Goal: Task Accomplishment & Management: Use online tool/utility

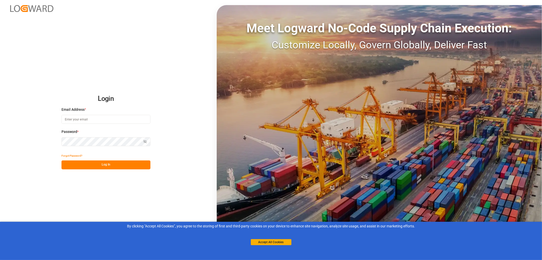
click at [74, 118] on input at bounding box center [106, 119] width 89 height 9
type input "monika.brinkmann-oetting@rhenus.com"
click at [105, 164] on button "Log In" at bounding box center [106, 164] width 89 height 9
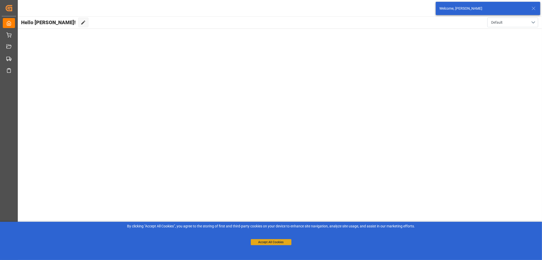
click at [274, 242] on button "Accept All Cookies" at bounding box center [271, 242] width 41 height 6
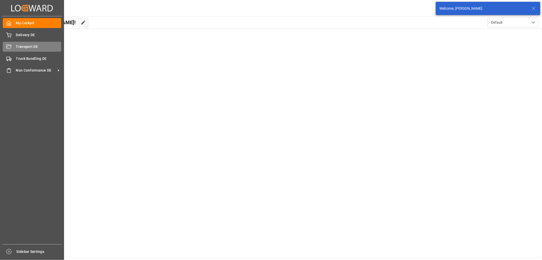
click at [14, 48] on div "Transport DE Transport DE" at bounding box center [32, 47] width 58 height 10
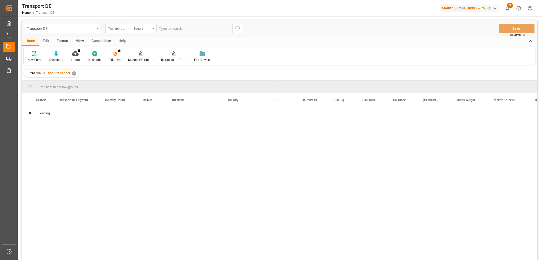
click at [117, 28] on div "Transport ID Logward" at bounding box center [116, 28] width 17 height 6
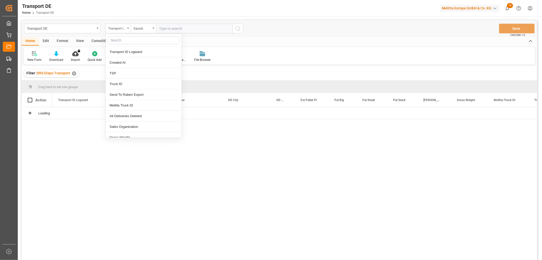
click at [118, 40] on input "text" at bounding box center [144, 40] width 72 height 8
type input "pl"
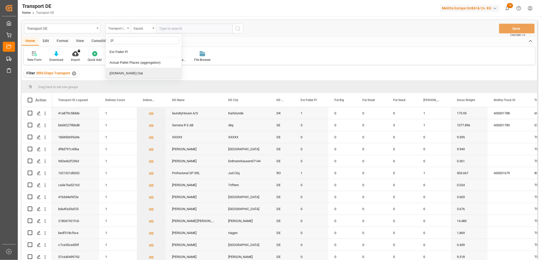
click at [113, 74] on div "[DOMAIN_NAME] Dat" at bounding box center [144, 73] width 76 height 11
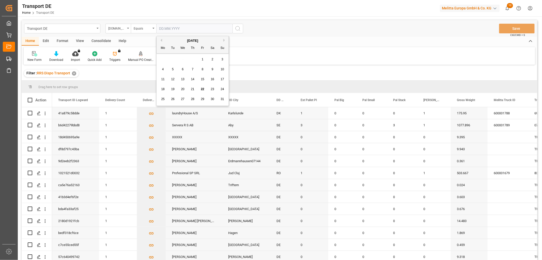
click at [166, 26] on input "text" at bounding box center [194, 29] width 76 height 10
click at [163, 99] on span "25" at bounding box center [162, 99] width 3 height 4
type input "[DATE]"
click at [238, 27] on icon "search button" at bounding box center [238, 28] width 6 height 6
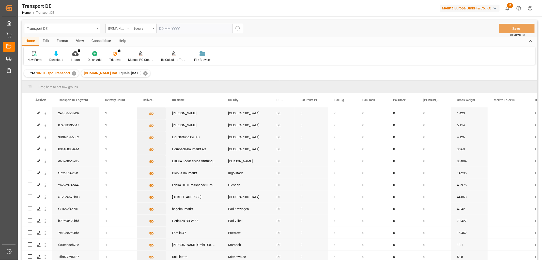
click at [114, 28] on div "[DOMAIN_NAME] Dat" at bounding box center [116, 28] width 17 height 6
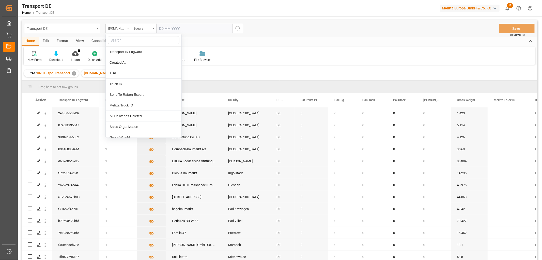
click at [116, 40] on input "text" at bounding box center [144, 40] width 72 height 8
type input "req"
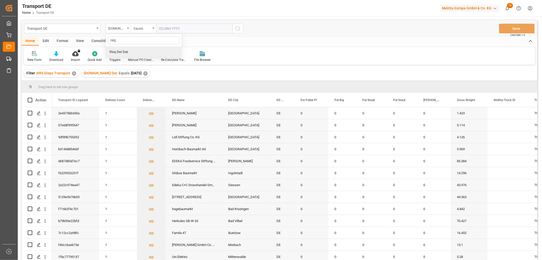
click at [124, 51] on div "Req Del Dat" at bounding box center [144, 52] width 76 height 11
click at [138, 27] on div "Equals" at bounding box center [142, 28] width 17 height 6
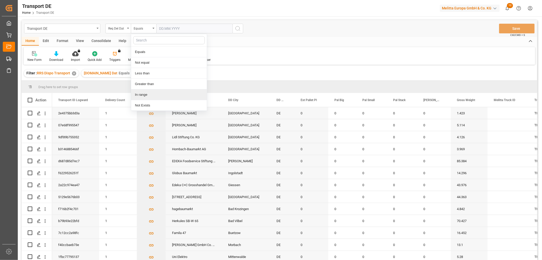
click at [140, 95] on div "In range" at bounding box center [169, 94] width 76 height 11
click at [164, 28] on input "text" at bounding box center [175, 29] width 38 height 10
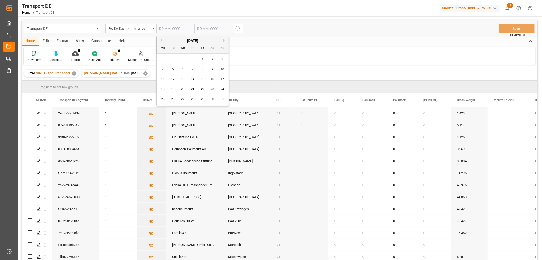
click at [165, 93] on div "18 19 20 21 22 23 24" at bounding box center [192, 89] width 69 height 10
click at [172, 100] on span "26" at bounding box center [172, 99] width 3 height 4
type input "26.08.2025"
click at [195, 28] on input "text" at bounding box center [175, 29] width 38 height 10
click at [196, 59] on div "28 29 30 31 1 2 3" at bounding box center [230, 59] width 69 height 10
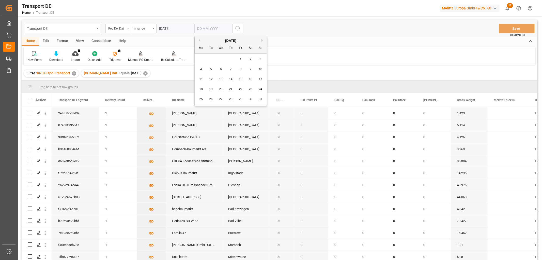
click at [231, 98] on span "28" at bounding box center [230, 99] width 3 height 4
type input "28.08.2025"
click at [238, 27] on icon "search button" at bounding box center [238, 28] width 6 height 6
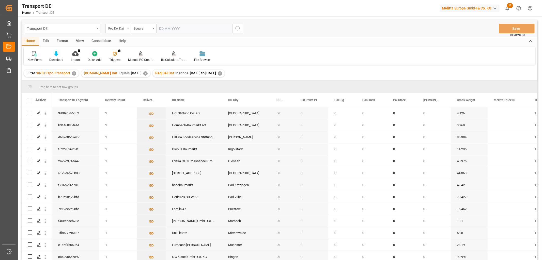
click at [117, 29] on div "Req Del Dat" at bounding box center [116, 28] width 17 height 6
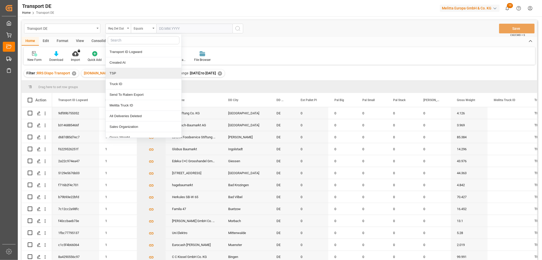
click at [118, 72] on div "TSP" at bounding box center [144, 73] width 76 height 11
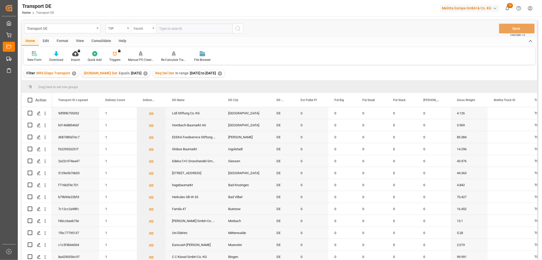
click at [138, 28] on div "Equals" at bounding box center [142, 28] width 17 height 6
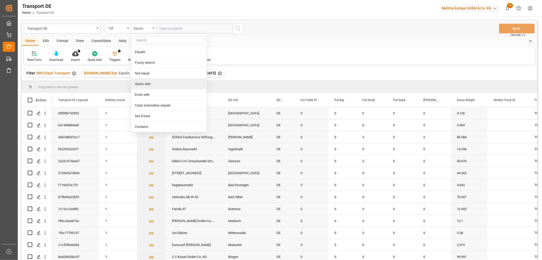
click at [138, 84] on div "Starts with" at bounding box center [169, 84] width 76 height 11
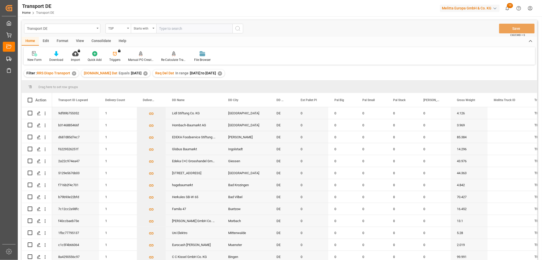
click at [163, 28] on input "text" at bounding box center [194, 29] width 76 height 10
type input "Dachser DE"
click at [238, 28] on icon "search button" at bounding box center [238, 28] width 6 height 6
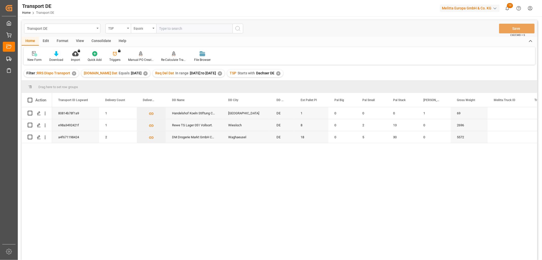
click at [98, 41] on div "Consolidate" at bounding box center [101, 41] width 27 height 9
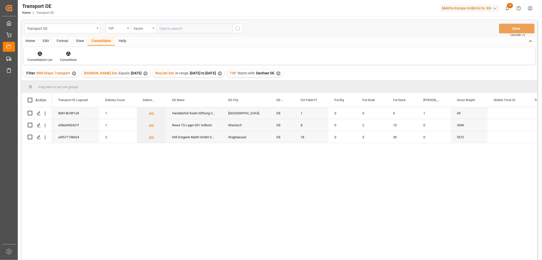
click at [39, 57] on div "Consolidation List" at bounding box center [40, 56] width 33 height 11
click at [42, 82] on div "Transport DE TSP Equals Save Ctrl/CMD + S Home Edit Format View Consolidate Hel…" at bounding box center [280, 146] width 516 height 253
click at [38, 54] on icon at bounding box center [40, 54] width 4 height 4
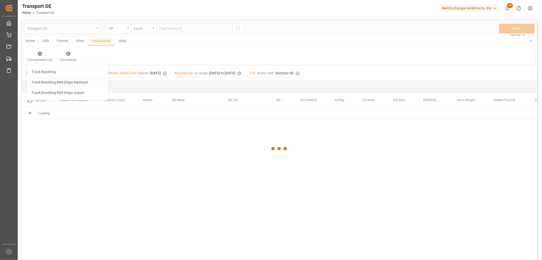
click at [44, 82] on div "Transport DE TSP Equals Save Ctrl/CMD + S Home Edit Format View Consolidate Hel…" at bounding box center [280, 146] width 516 height 253
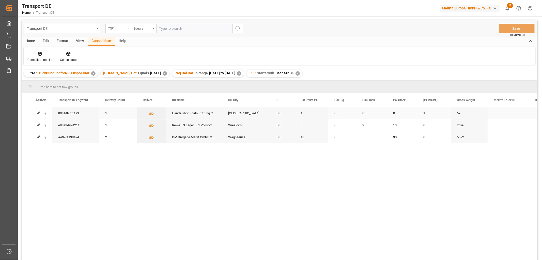
click at [30, 114] on input "Press Space to toggle row selection (unchecked)" at bounding box center [30, 113] width 5 height 5
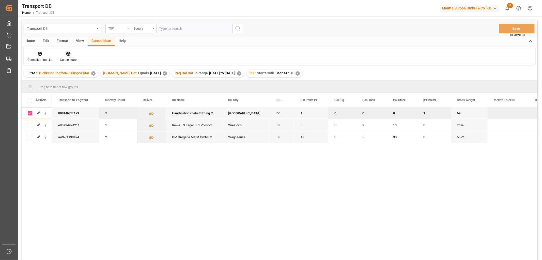
click at [68, 53] on icon at bounding box center [68, 53] width 5 height 5
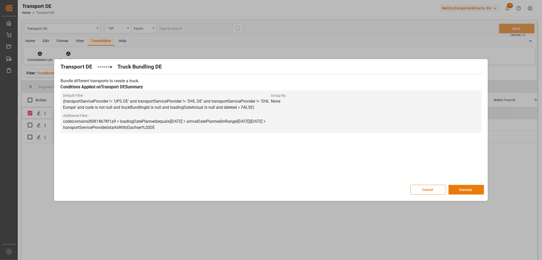
click at [465, 188] on button "Execute" at bounding box center [467, 190] width 36 height 10
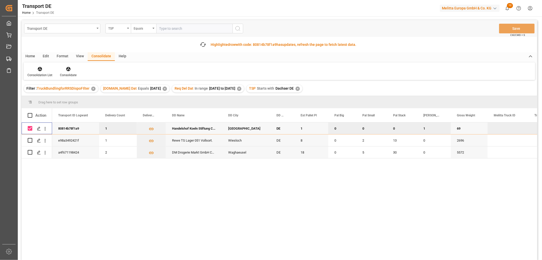
click at [29, 128] on input "Press Space to toggle row selection (checked)" at bounding box center [30, 128] width 5 height 5
checkbox input "false"
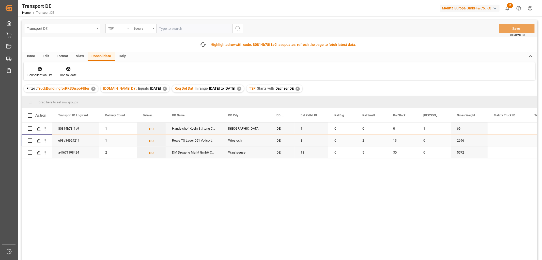
click at [31, 140] on input "Press Space to toggle row selection (unchecked)" at bounding box center [30, 140] width 5 height 5
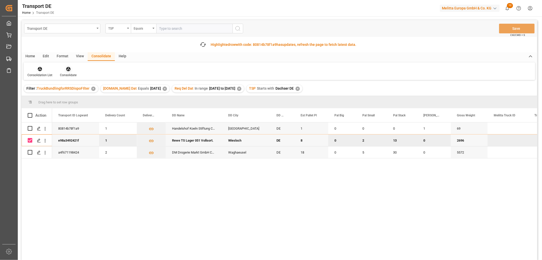
click at [69, 70] on icon at bounding box center [68, 68] width 5 height 5
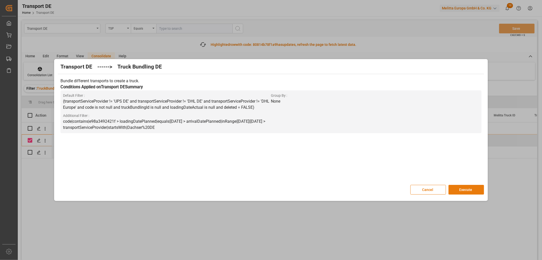
click at [473, 189] on button "Execute" at bounding box center [467, 190] width 36 height 10
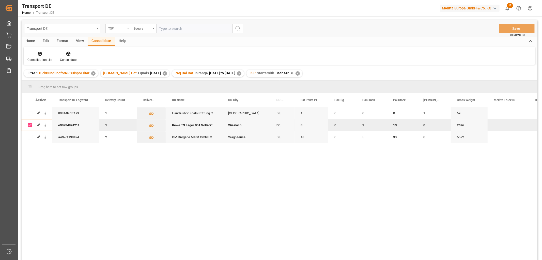
click at [29, 123] on input "Press Space to toggle row selection (checked)" at bounding box center [30, 125] width 5 height 5
checkbox input "false"
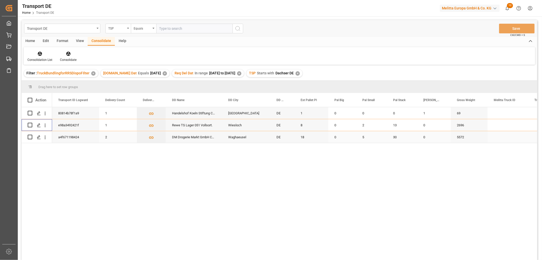
click at [29, 136] on input "Press Space to toggle row selection (unchecked)" at bounding box center [30, 136] width 5 height 5
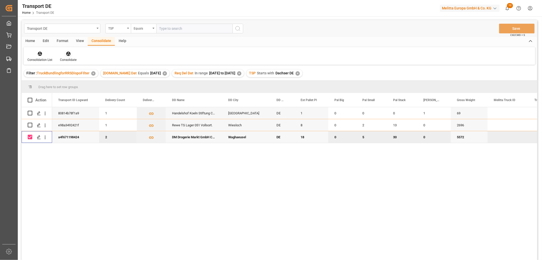
click at [67, 53] on icon at bounding box center [68, 53] width 5 height 5
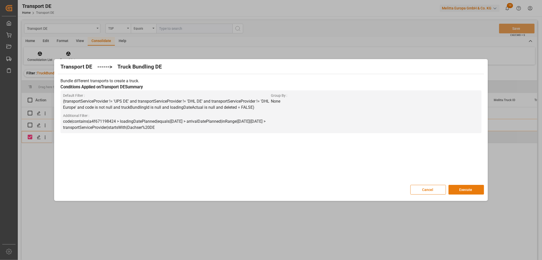
click at [463, 190] on button "Execute" at bounding box center [467, 190] width 36 height 10
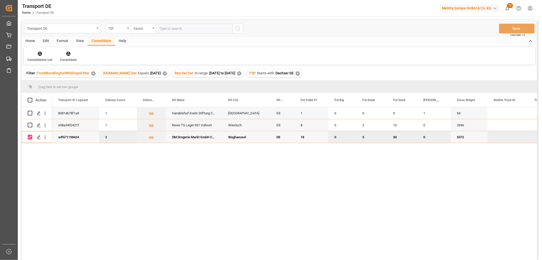
click at [30, 136] on input "Press Space to toggle row selection (checked)" at bounding box center [30, 136] width 5 height 5
checkbox input "false"
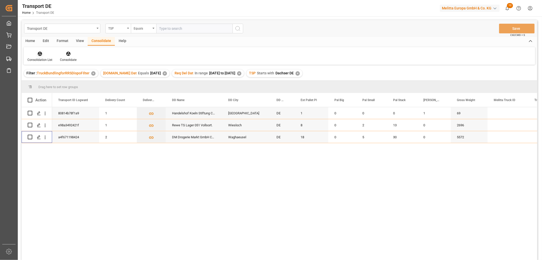
click at [38, 55] on icon at bounding box center [40, 54] width 4 height 4
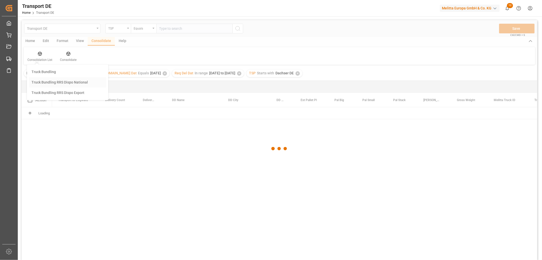
click at [46, 80] on div "Transport DE TSP Equals Save Ctrl/CMD + S Home Edit Format View Consolidate Hel…" at bounding box center [280, 146] width 516 height 253
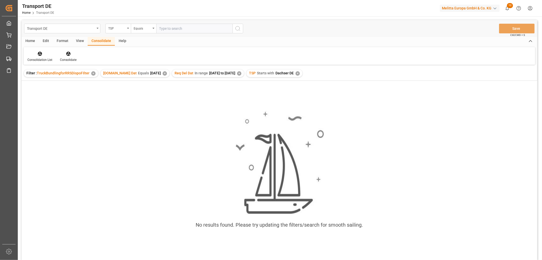
click at [299, 72] on div "✕" at bounding box center [298, 73] width 4 height 4
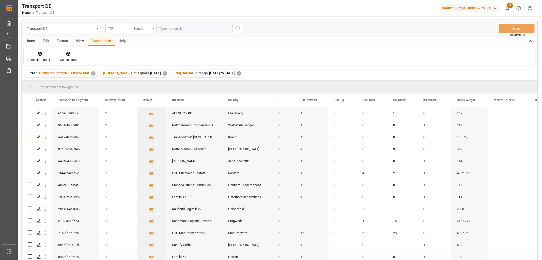
click at [116, 28] on div "TSP" at bounding box center [116, 28] width 17 height 6
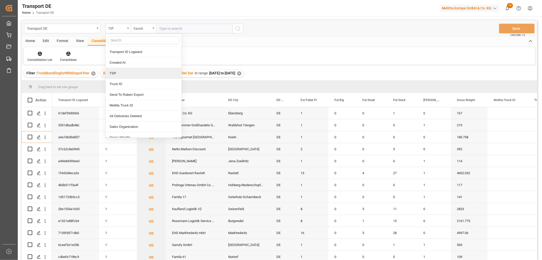
click at [115, 74] on div "TSP" at bounding box center [144, 73] width 76 height 11
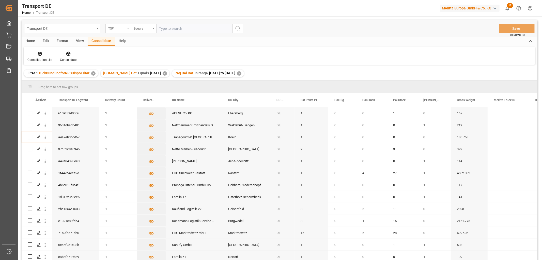
click at [136, 27] on div "Equals" at bounding box center [142, 28] width 17 height 6
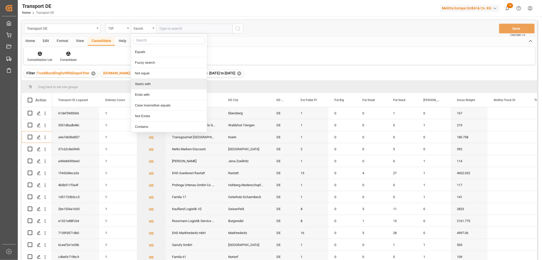
click at [136, 86] on div "Starts with" at bounding box center [169, 84] width 76 height 11
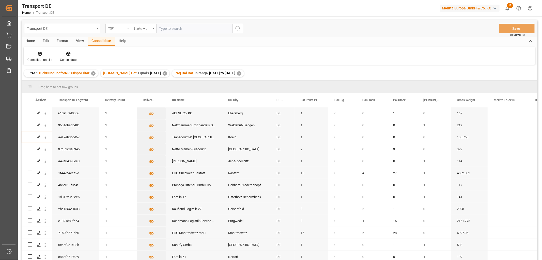
click at [168, 29] on input "text" at bounding box center [194, 29] width 76 height 10
type input "LIT DE"
click at [238, 30] on icon "search button" at bounding box center [238, 28] width 6 height 6
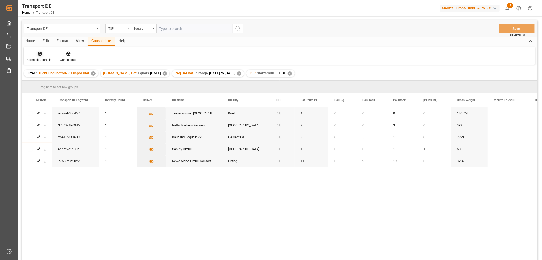
click at [41, 55] on icon at bounding box center [39, 53] width 5 height 5
click at [45, 82] on div "Transport DE TSP Equals Save Ctrl/CMD + S Home Edit Format View Consolidate Hel…" at bounding box center [280, 146] width 516 height 253
click at [30, 136] on input "Press Space to toggle row selection (unchecked)" at bounding box center [30, 136] width 5 height 5
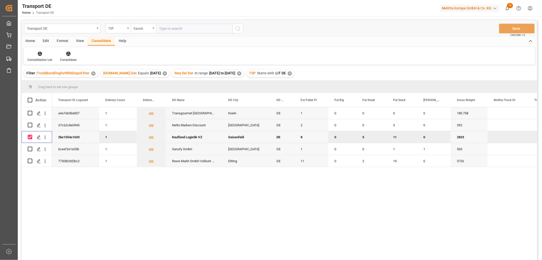
click at [66, 55] on icon at bounding box center [68, 54] width 4 height 4
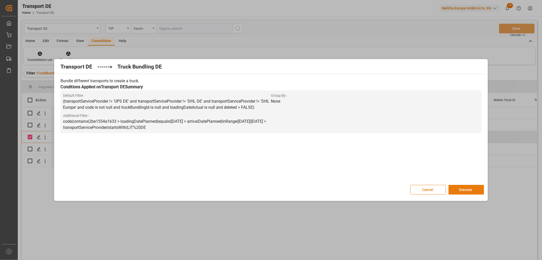
click at [469, 189] on button "Execute" at bounding box center [467, 190] width 36 height 10
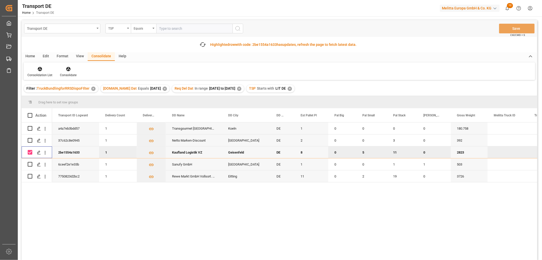
click at [29, 150] on input "Press Space to toggle row selection (checked)" at bounding box center [30, 152] width 5 height 5
checkbox input "false"
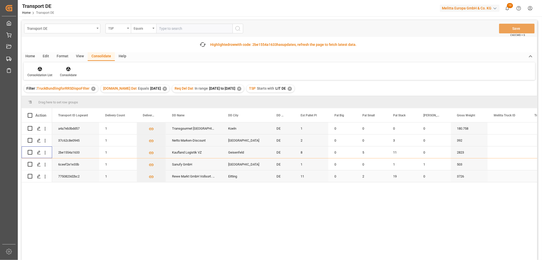
click at [29, 176] on input "Press Space to toggle row selection (unchecked)" at bounding box center [30, 176] width 5 height 5
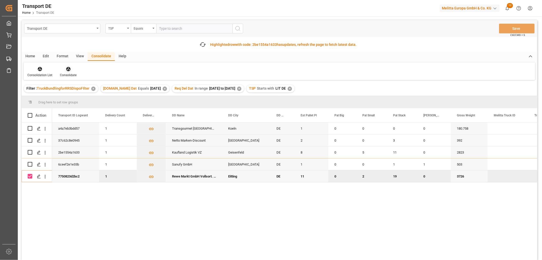
click at [68, 68] on icon at bounding box center [68, 68] width 5 height 5
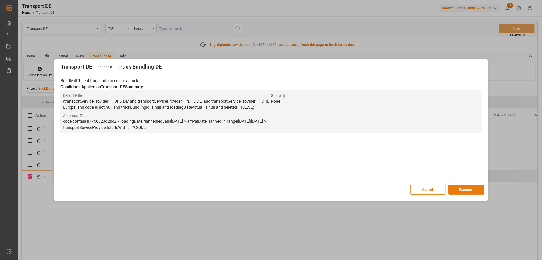
click at [466, 189] on button "Execute" at bounding box center [467, 190] width 36 height 10
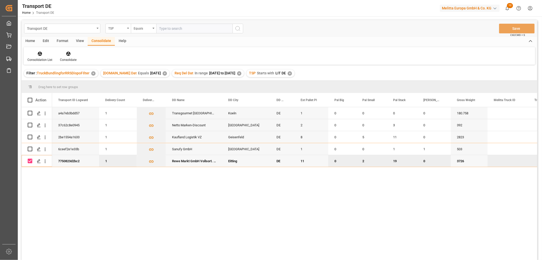
click at [31, 159] on input "Press Space to toggle row selection (checked)" at bounding box center [30, 160] width 5 height 5
checkbox input "false"
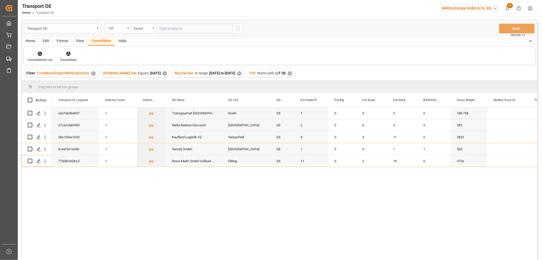
click at [40, 53] on icon at bounding box center [40, 54] width 4 height 4
click at [39, 81] on div "Transport DE TSP Equals Save Ctrl/CMD + S Home Edit Format View Consolidate Hel…" at bounding box center [280, 146] width 516 height 253
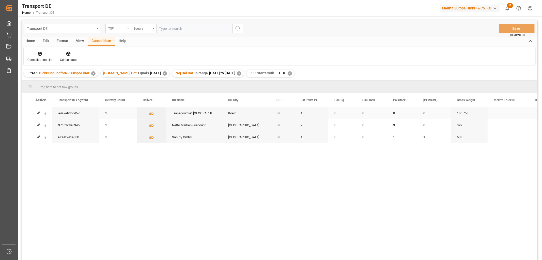
click at [31, 113] on input "Press Space to toggle row selection (unchecked)" at bounding box center [30, 113] width 5 height 5
checkbox input "true"
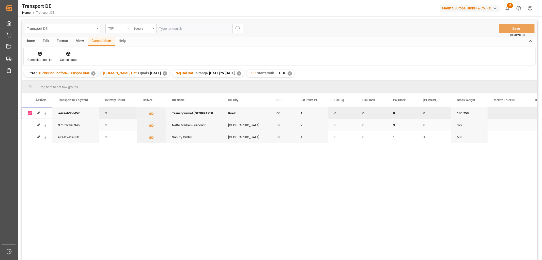
click at [30, 126] on input "Press Space to toggle row selection (unchecked)" at bounding box center [30, 125] width 5 height 5
checkbox input "true"
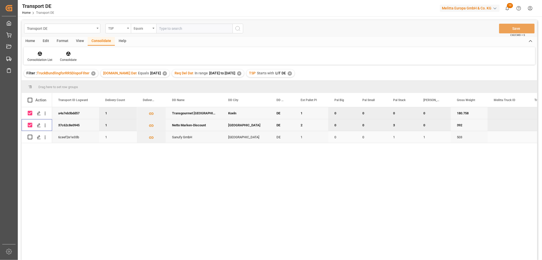
click at [30, 136] on input "Press Space to toggle row selection (unchecked)" at bounding box center [30, 136] width 5 height 5
checkbox input "true"
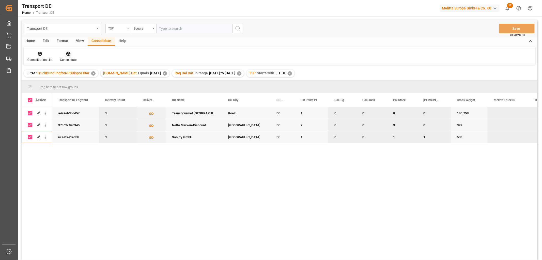
click at [68, 55] on icon at bounding box center [68, 54] width 4 height 4
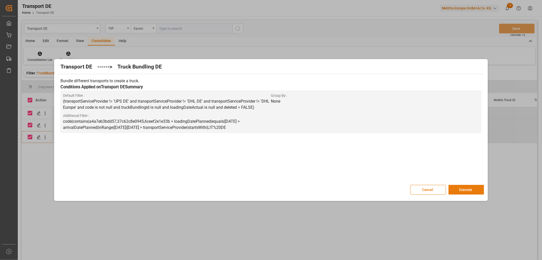
click at [469, 189] on button "Execute" at bounding box center [467, 190] width 36 height 10
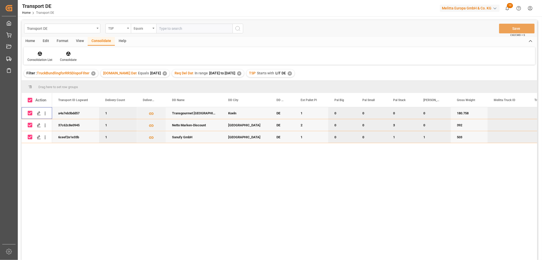
click at [29, 113] on input "Press Space to toggle row selection (checked)" at bounding box center [30, 113] width 5 height 5
checkbox input "false"
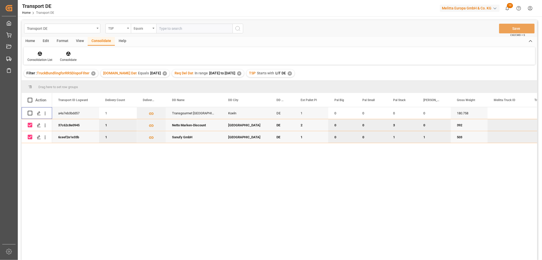
click at [31, 123] on input "Press Space to toggle row selection (checked)" at bounding box center [30, 125] width 5 height 5
checkbox input "false"
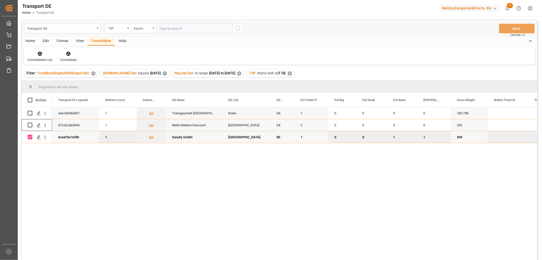
click at [30, 136] on input "Press Space to toggle row selection (checked)" at bounding box center [30, 136] width 5 height 5
checkbox input "false"
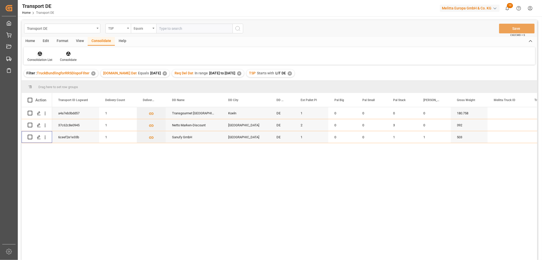
click at [40, 55] on icon at bounding box center [39, 53] width 5 height 5
click at [42, 82] on div "Transport DE TSP Equals Save Ctrl/CMD + S Home Edit Format View Consolidate Hel…" at bounding box center [280, 146] width 516 height 253
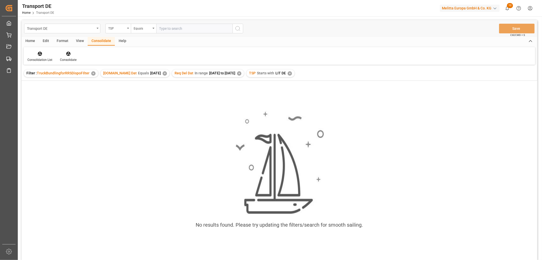
click at [292, 73] on div "✕" at bounding box center [290, 73] width 4 height 4
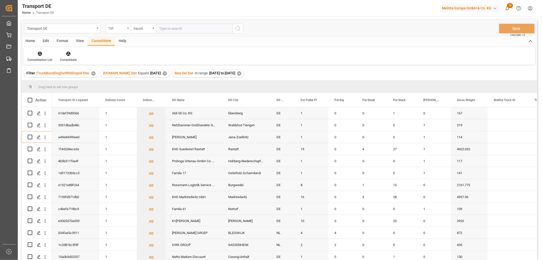
click at [118, 28] on div "TSP" at bounding box center [116, 28] width 17 height 6
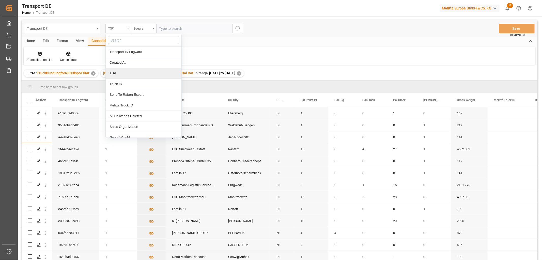
click at [115, 72] on div "TSP" at bounding box center [144, 73] width 76 height 11
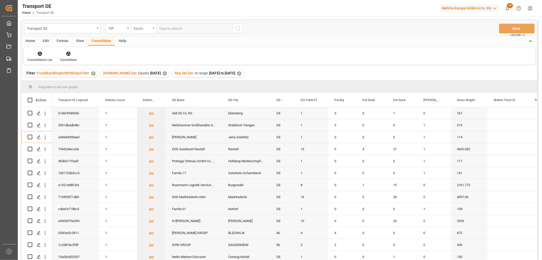
click at [145, 27] on div "Equals" at bounding box center [142, 28] width 17 height 6
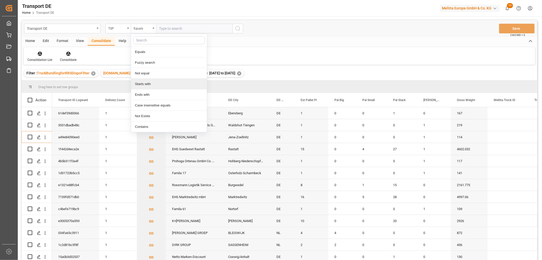
click at [147, 85] on div "Starts with" at bounding box center [169, 84] width 76 height 11
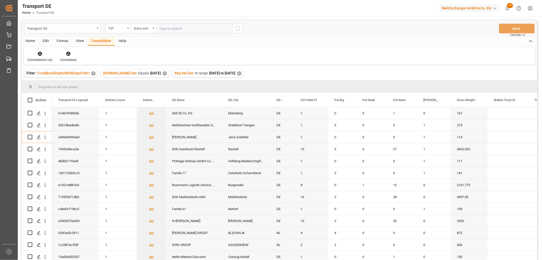
click at [163, 26] on input "text" at bounding box center [194, 29] width 76 height 10
type input "Moeller"
click at [240, 29] on icon "search button" at bounding box center [238, 28] width 6 height 6
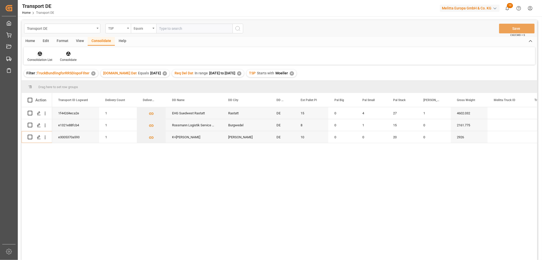
click at [39, 53] on icon at bounding box center [39, 53] width 5 height 5
click at [45, 82] on div "Transport DE TSP Equals Save Ctrl/CMD + S Home Edit Format View Consolidate Hel…" at bounding box center [280, 146] width 516 height 253
click at [29, 112] on input "Press Space to toggle row selection (unchecked)" at bounding box center [30, 113] width 5 height 5
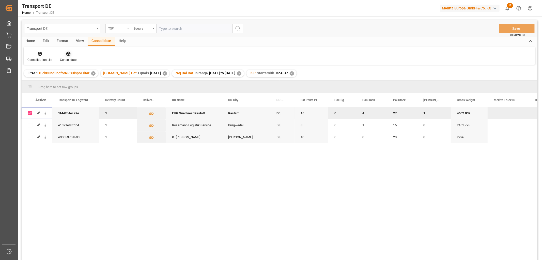
click at [67, 55] on icon at bounding box center [68, 53] width 5 height 5
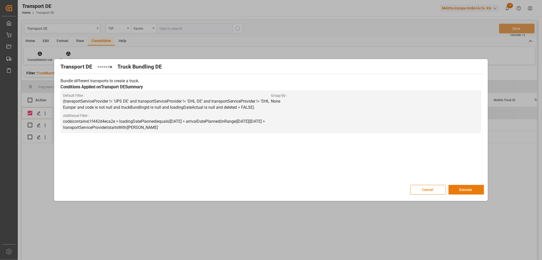
click at [470, 189] on button "Execute" at bounding box center [467, 190] width 36 height 10
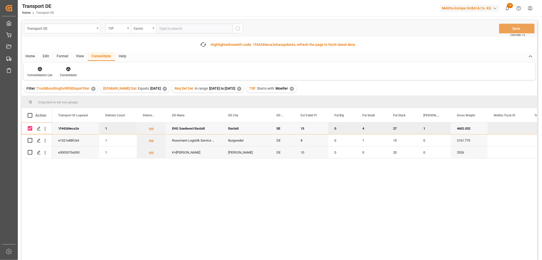
click at [31, 127] on input "Press Space to toggle row selection (checked)" at bounding box center [30, 128] width 5 height 5
checkbox input "false"
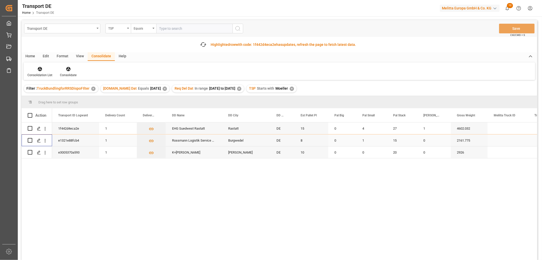
click at [29, 140] on input "Press Space to toggle row selection (unchecked)" at bounding box center [30, 140] width 5 height 5
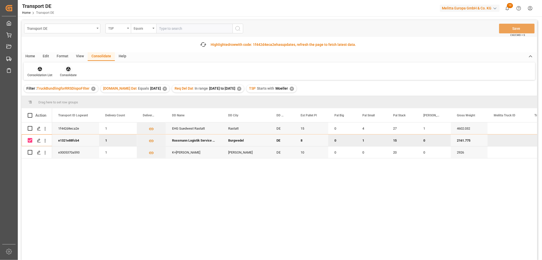
click at [68, 67] on icon at bounding box center [68, 69] width 4 height 4
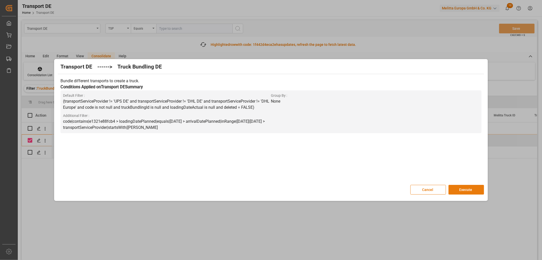
click at [467, 189] on button "Execute" at bounding box center [467, 190] width 36 height 10
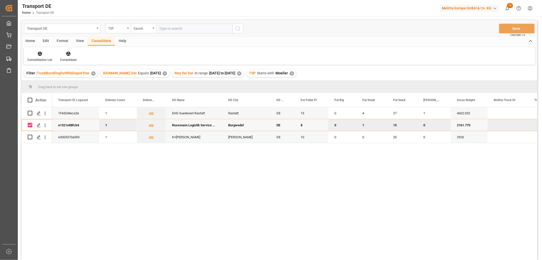
click at [30, 124] on input "Press Space to toggle row selection (checked)" at bounding box center [30, 125] width 5 height 5
checkbox input "false"
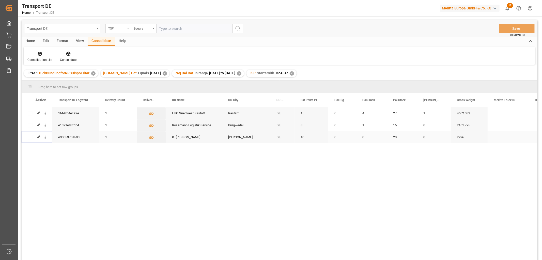
click at [32, 137] on input "Press Space to toggle row selection (unchecked)" at bounding box center [30, 136] width 5 height 5
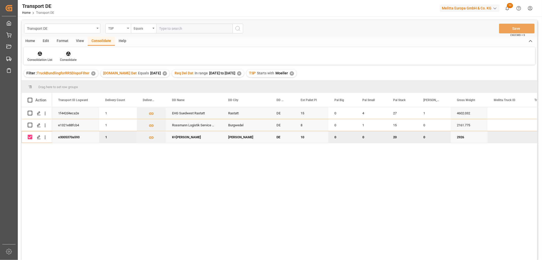
click at [68, 52] on icon at bounding box center [68, 54] width 4 height 4
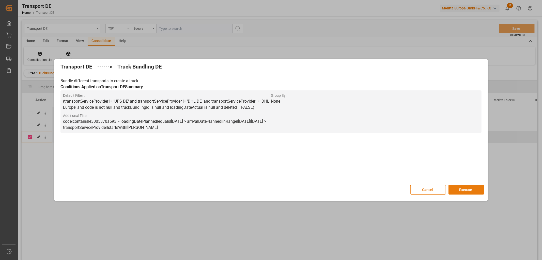
click at [464, 188] on button "Execute" at bounding box center [467, 190] width 36 height 10
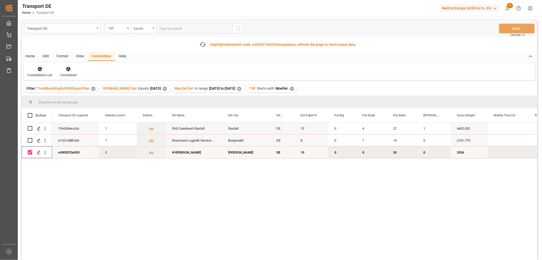
click at [29, 154] on input "Press Space to toggle row selection (checked)" at bounding box center [30, 152] width 5 height 5
checkbox input "false"
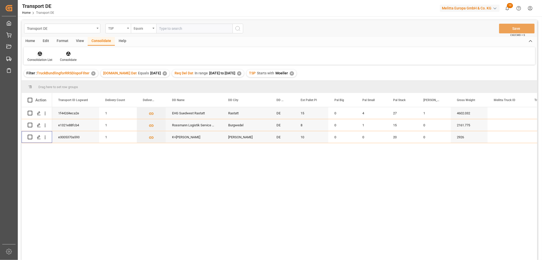
click at [40, 55] on icon at bounding box center [40, 54] width 4 height 4
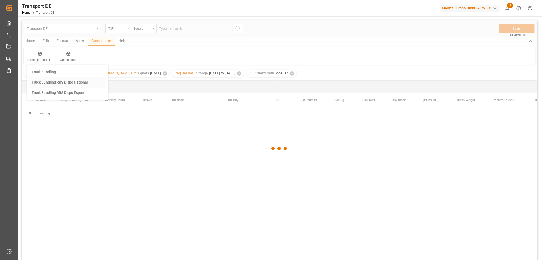
click at [41, 82] on div "Transport DE TSP Equals Save Ctrl/CMD + S Home Edit Format View Consolidate Hel…" at bounding box center [280, 146] width 516 height 253
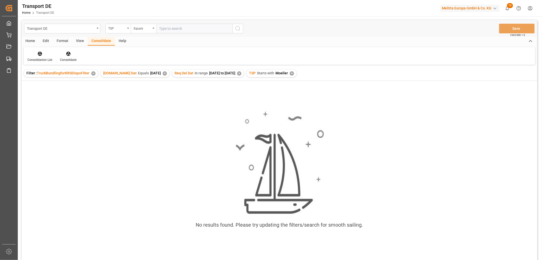
click at [293, 74] on div "✕" at bounding box center [292, 73] width 4 height 4
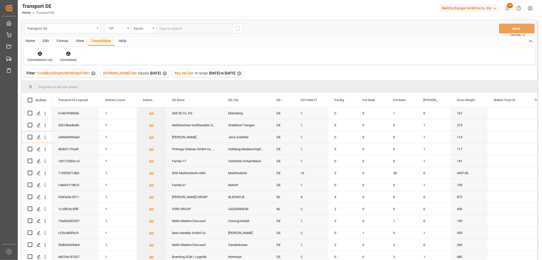
click at [115, 28] on div "TSP" at bounding box center [116, 28] width 17 height 6
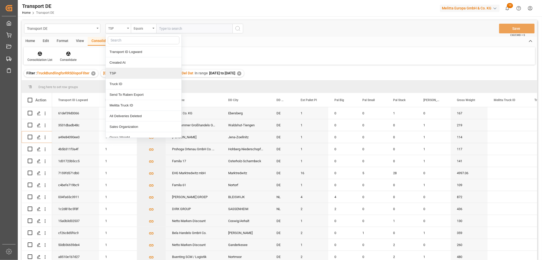
click at [115, 73] on div "TSP" at bounding box center [144, 73] width 76 height 11
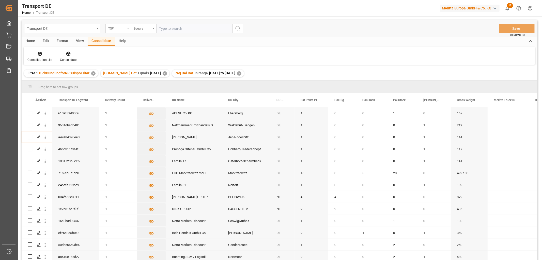
click at [140, 29] on div "Equals" at bounding box center [142, 28] width 17 height 6
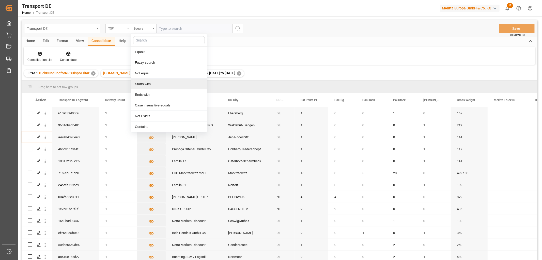
click at [140, 83] on div "Starts with" at bounding box center [169, 84] width 76 height 11
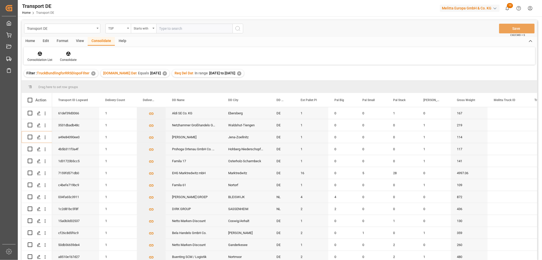
click at [162, 28] on input "text" at bounding box center [194, 29] width 76 height 10
type input "Hartmann"
click at [240, 29] on icon "search button" at bounding box center [238, 28] width 6 height 6
click at [39, 54] on icon at bounding box center [40, 54] width 4 height 4
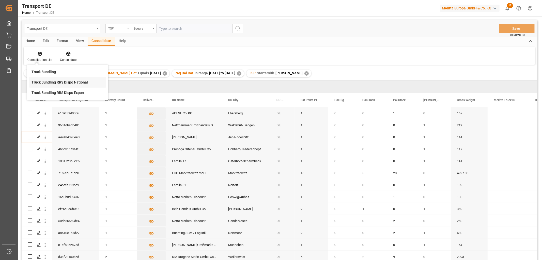
click at [43, 83] on div "Transport DE TSP Equals Save Ctrl/CMD + S Home Edit Format View Consolidate Hel…" at bounding box center [280, 146] width 516 height 253
click at [29, 41] on div "Home" at bounding box center [30, 41] width 17 height 9
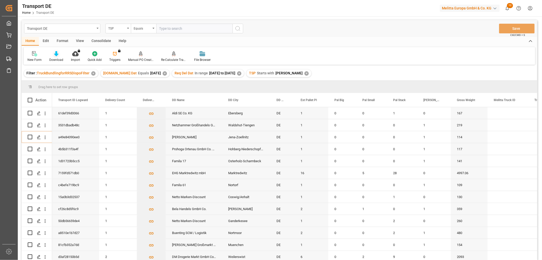
click at [57, 57] on div "Download" at bounding box center [56, 59] width 14 height 5
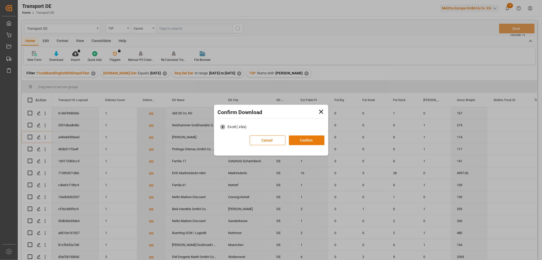
click at [306, 139] on button "Confirm" at bounding box center [307, 140] width 36 height 10
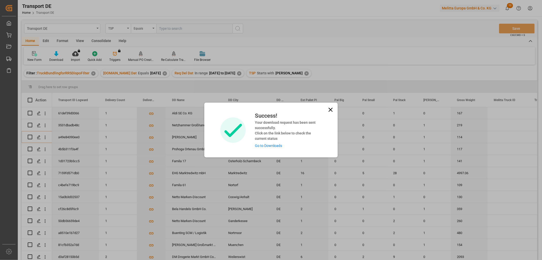
click at [276, 144] on link "Go to Downloads" at bounding box center [268, 145] width 27 height 4
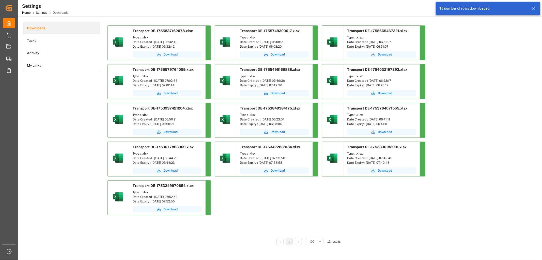
click at [161, 54] on button "Download" at bounding box center [167, 54] width 69 height 6
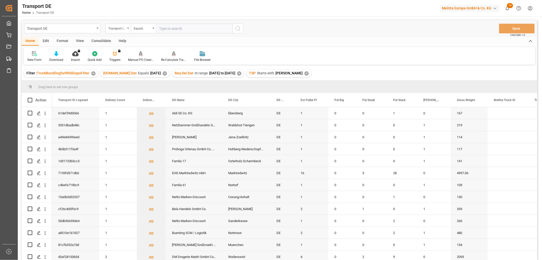
click at [93, 40] on div "Consolidate" at bounding box center [101, 41] width 27 height 9
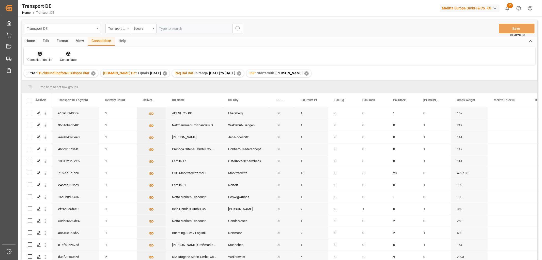
click at [41, 55] on icon at bounding box center [39, 53] width 5 height 5
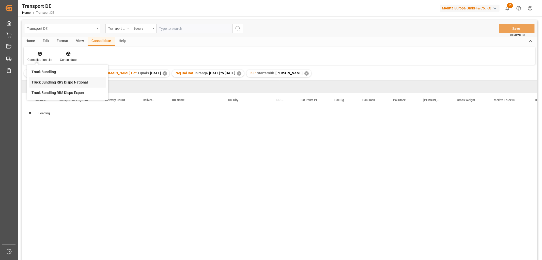
click at [50, 80] on div "Transport DE Transport ID Logward Equals Save Ctrl/CMD + S Home Edit Format Vie…" at bounding box center [280, 146] width 516 height 253
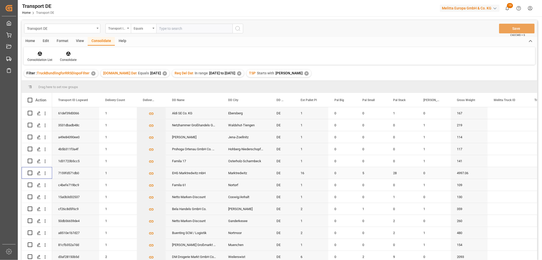
click at [31, 172] on input "Press Space to toggle row selection (unchecked)" at bounding box center [30, 172] width 5 height 5
click at [66, 54] on icon at bounding box center [68, 54] width 4 height 4
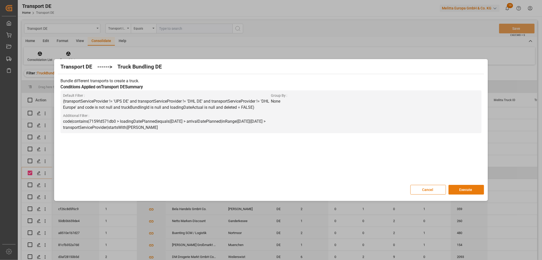
click at [467, 188] on button "Execute" at bounding box center [467, 190] width 36 height 10
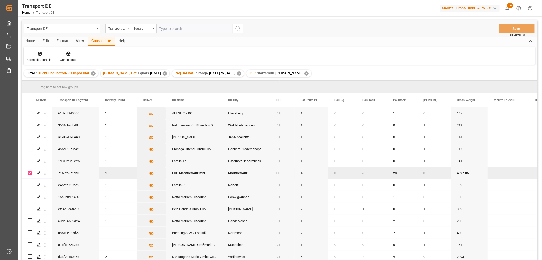
click at [29, 172] on input "Press Space to toggle row selection (checked)" at bounding box center [30, 172] width 5 height 5
checkbox input "false"
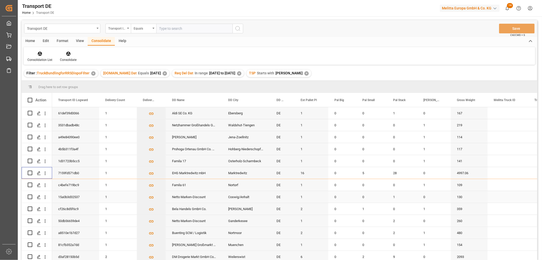
scroll to position [74, 0]
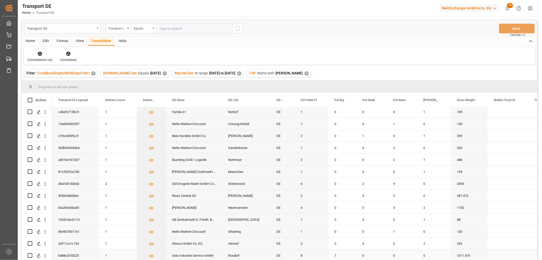
click at [30, 253] on input "Press Space to toggle row selection (unchecked)" at bounding box center [30, 255] width 5 height 5
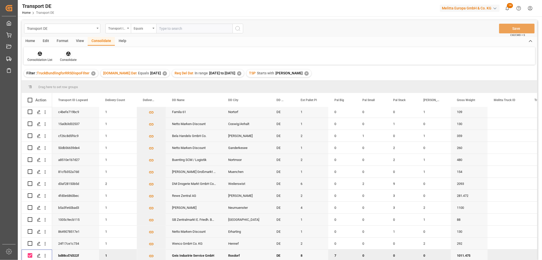
click at [67, 54] on icon at bounding box center [68, 53] width 5 height 5
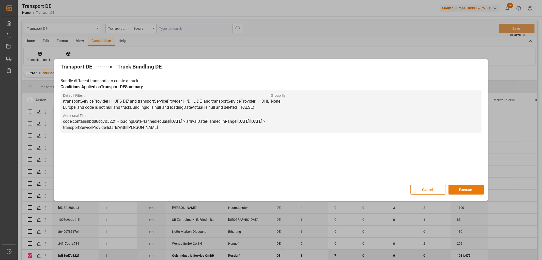
click at [471, 189] on button "Execute" at bounding box center [467, 190] width 36 height 10
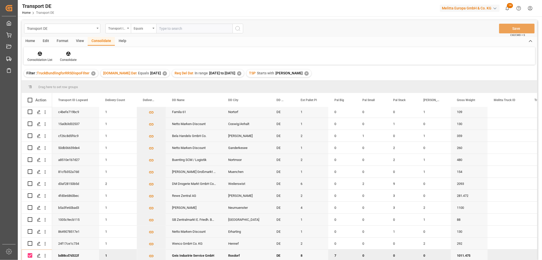
click at [31, 253] on input "Press Space to toggle row selection (checked)" at bounding box center [30, 255] width 5 height 5
checkbox input "false"
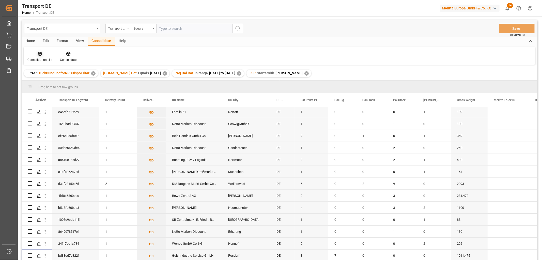
click at [39, 55] on icon at bounding box center [40, 54] width 4 height 4
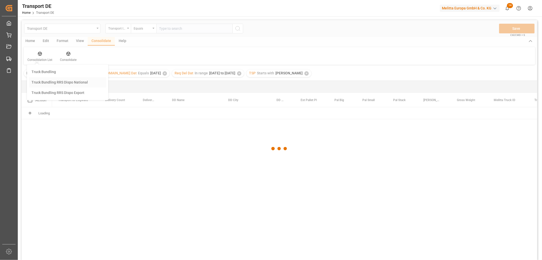
scroll to position [0, 0]
click at [45, 82] on div "Transport DE Transport ID Logward Equals Save Ctrl/CMD + S Home Edit Format Vie…" at bounding box center [280, 146] width 516 height 253
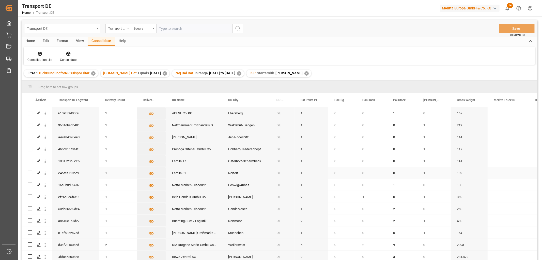
scroll to position [28, 0]
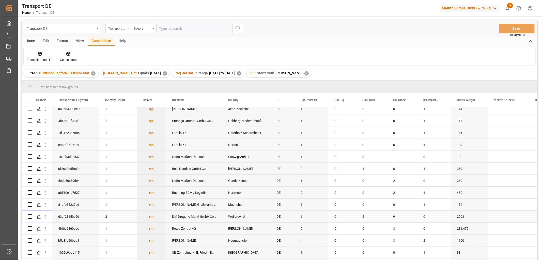
click at [31, 215] on input "Press Space to toggle row selection (unchecked)" at bounding box center [30, 216] width 5 height 5
click at [67, 54] on icon at bounding box center [68, 54] width 4 height 4
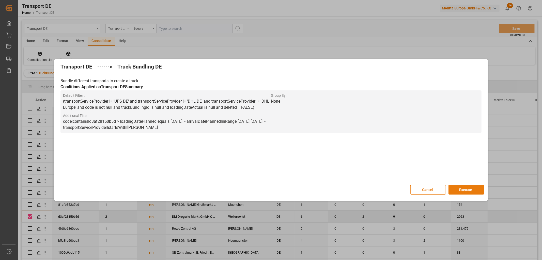
click at [464, 189] on button "Execute" at bounding box center [467, 190] width 36 height 10
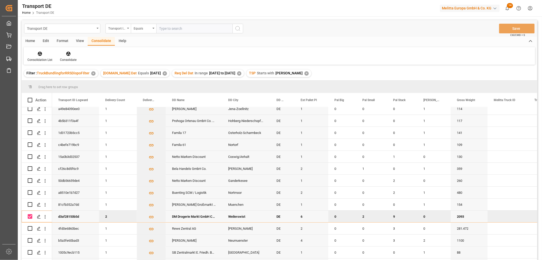
click at [29, 216] on input "Press Space to toggle row selection (checked)" at bounding box center [30, 216] width 5 height 5
checkbox input "false"
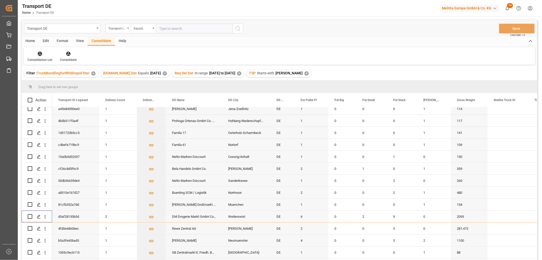
click at [40, 53] on icon at bounding box center [39, 53] width 5 height 5
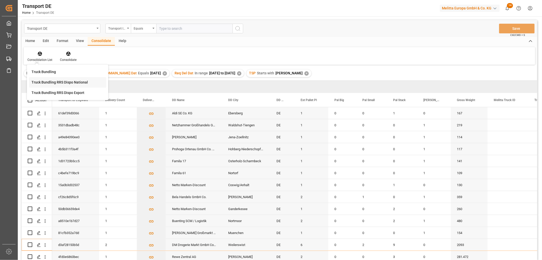
click at [40, 83] on div "Transport DE Transport ID Logward Equals Save Ctrl/CMD + S Home Edit Format Vie…" at bounding box center [280, 146] width 516 height 253
click at [37, 219] on icon "Press SPACE to select this row." at bounding box center [39, 221] width 4 height 4
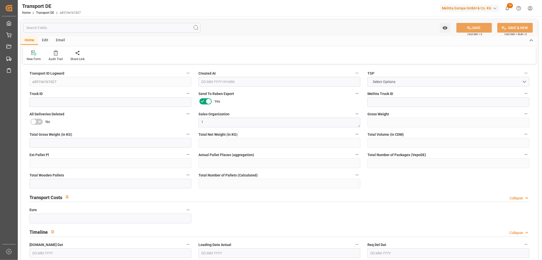
type input "480"
type input "406.58"
type input "273.384"
type input "2750.736"
type input "2"
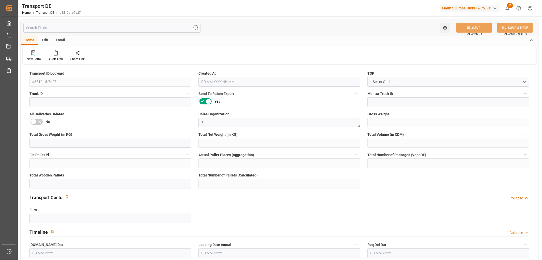
type input "0"
type input "3"
type input "2"
type input "0"
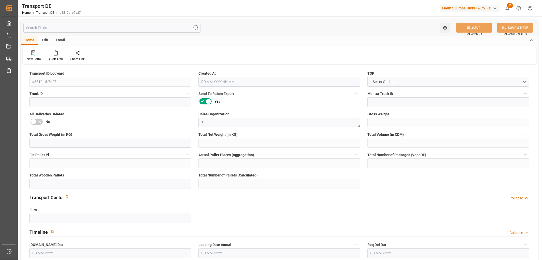
type input "26"
type input "0"
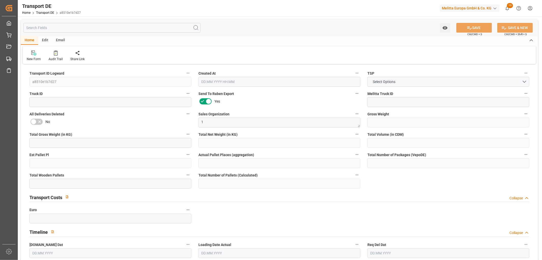
type input "0"
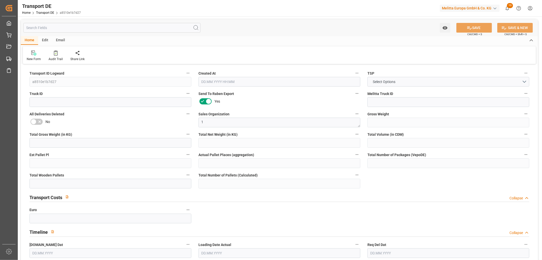
type input "0"
type input "2"
type input "0"
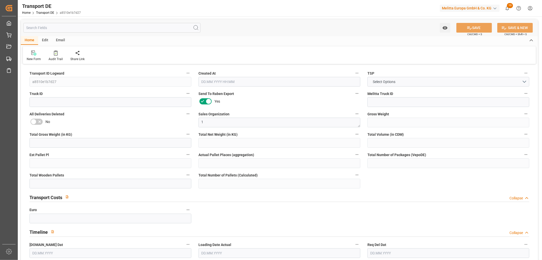
type input "0"
type input "1"
type input "0"
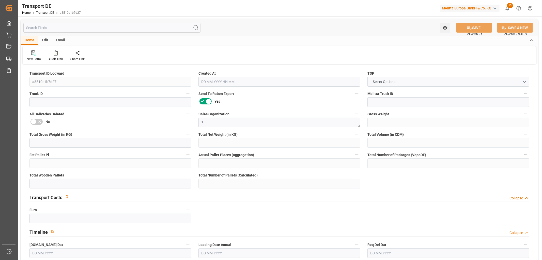
type input "168"
type input "117.3465"
type input "85.6275"
type input "20.08.2025 23:01"
type input "[DATE]"
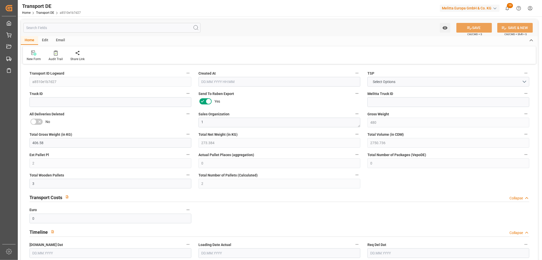
type input "28.08.2025"
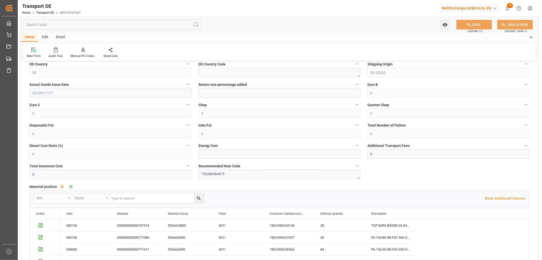
scroll to position [226, 0]
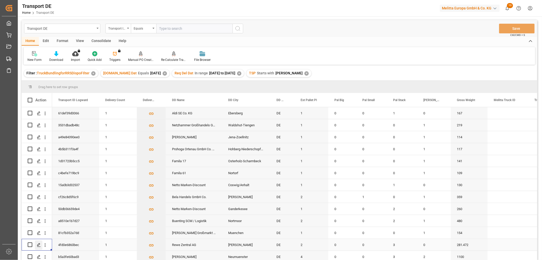
click at [38, 244] on icon "Press SPACE to select this row." at bounding box center [39, 245] width 4 height 4
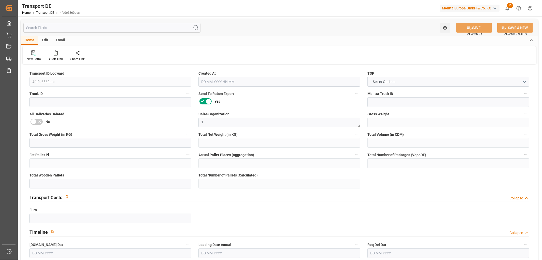
type input "281.472"
type input "202.464"
type input "166.752"
type input "2266.464"
type input "2"
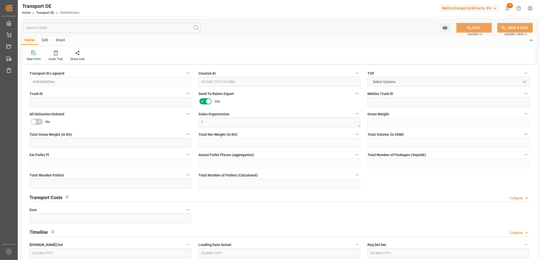
type input "0"
type input "3"
type input "1"
type input "0"
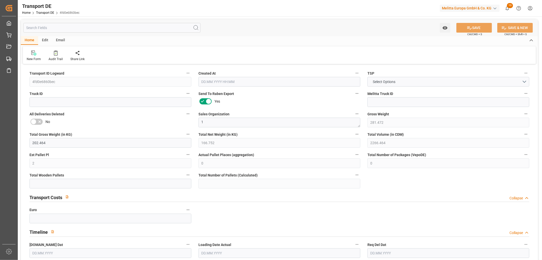
type input "63"
type input "0"
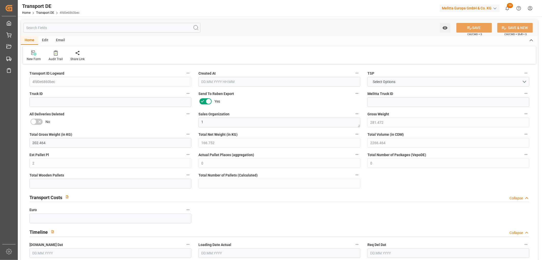
type input "0"
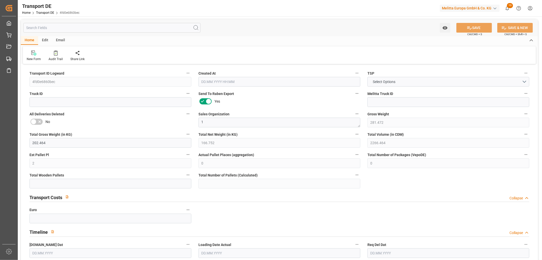
type input "0"
type input "3"
type input "0"
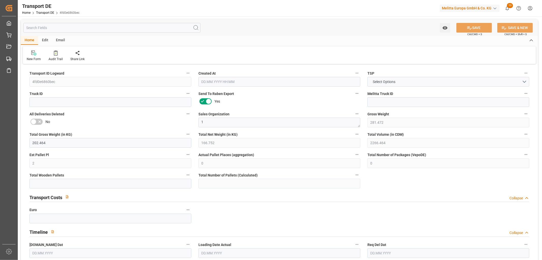
type input "0"
type input "1"
type input "0"
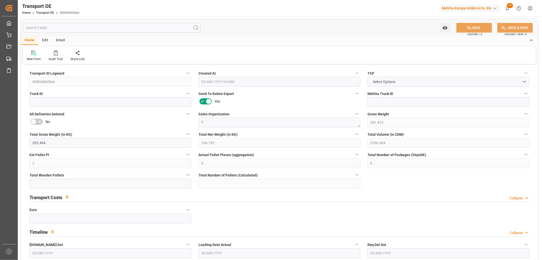
type input "96"
type input "99.0905"
type input "85.6275"
type input "20.08.2025 23:01"
type input "[DATE]"
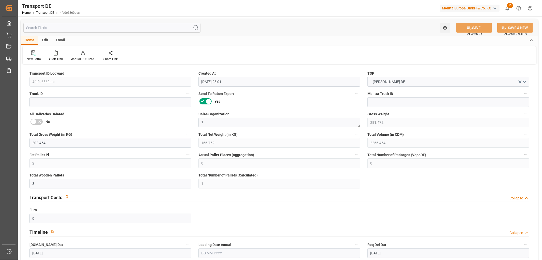
type input "26.08.2025"
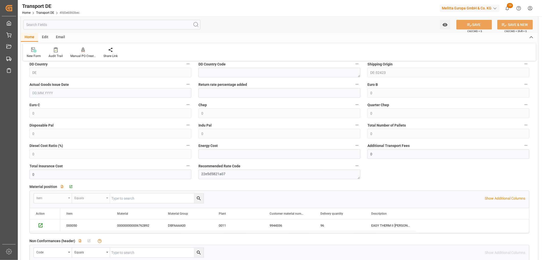
scroll to position [339, 0]
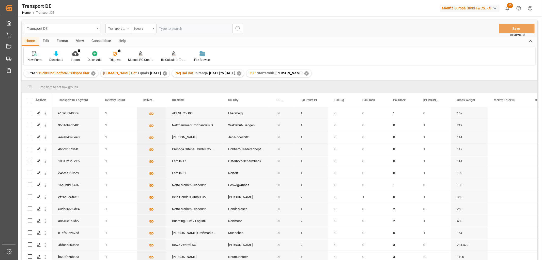
click at [105, 38] on div "Consolidate" at bounding box center [101, 41] width 27 height 9
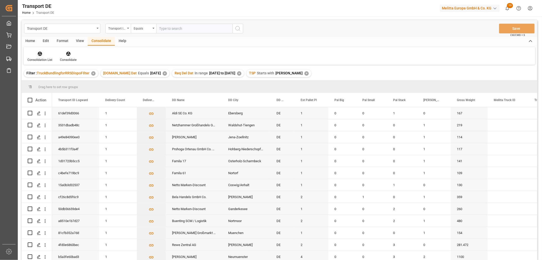
click at [37, 54] on icon at bounding box center [39, 53] width 5 height 5
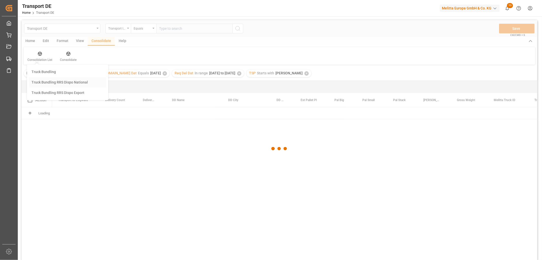
click at [40, 82] on div "Transport DE Transport ID Logward Equals Save Ctrl/CMD + S Home Edit Format Vie…" at bounding box center [280, 146] width 516 height 253
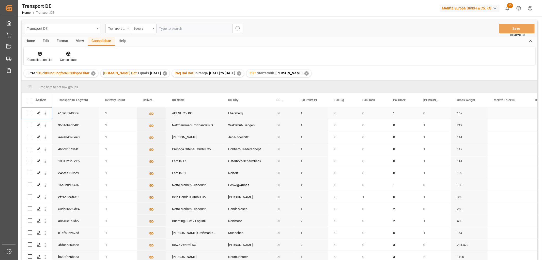
click at [31, 113] on input "Press Space to toggle row selection (unchecked)" at bounding box center [30, 113] width 5 height 5
checkbox input "true"
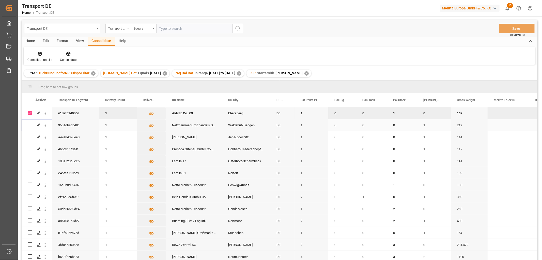
click at [31, 124] on input "Press Space to toggle row selection (unchecked)" at bounding box center [30, 125] width 5 height 5
checkbox input "true"
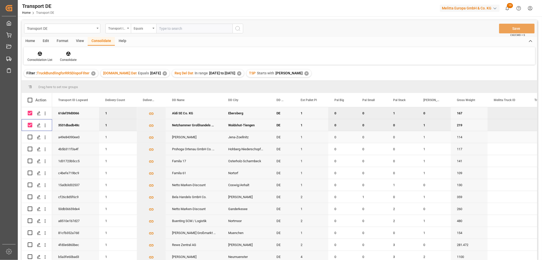
click at [30, 137] on input "Press Space to toggle row selection (unchecked)" at bounding box center [30, 136] width 5 height 5
checkbox input "true"
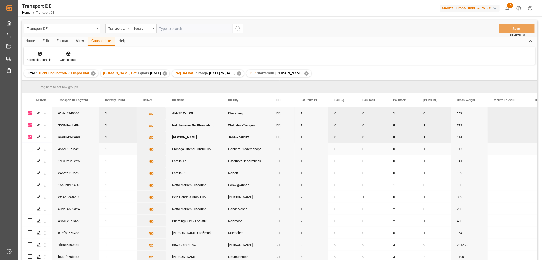
click at [31, 148] on input "Press Space to toggle row selection (unchecked)" at bounding box center [30, 148] width 5 height 5
checkbox input "true"
click at [30, 159] on input "Press Space to toggle row selection (unchecked)" at bounding box center [30, 160] width 5 height 5
checkbox input "true"
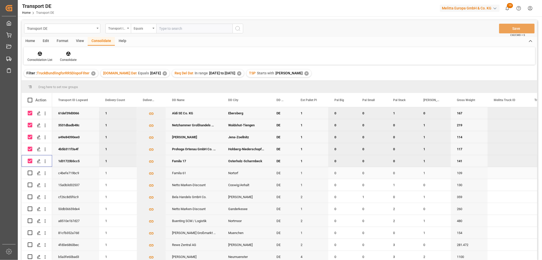
click at [29, 172] on input "Press Space to toggle row selection (unchecked)" at bounding box center [30, 172] width 5 height 5
checkbox input "true"
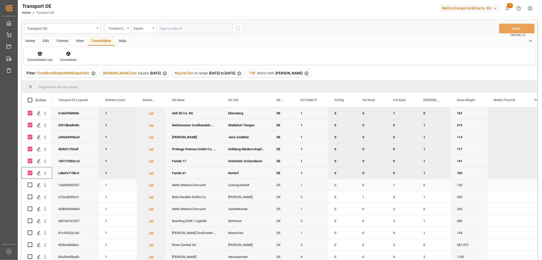
click at [31, 185] on input "Press Space to toggle row selection (unchecked)" at bounding box center [30, 184] width 5 height 5
checkbox input "true"
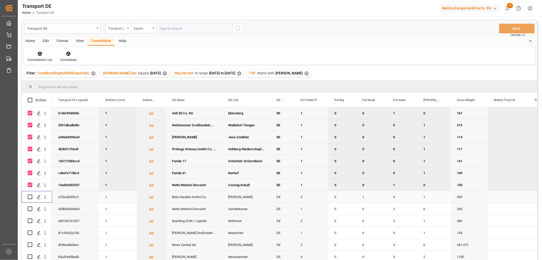
click at [29, 197] on input "Press Space to toggle row selection (unchecked)" at bounding box center [30, 196] width 5 height 5
checkbox input "true"
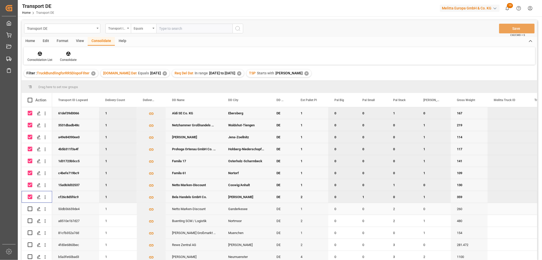
click at [28, 209] on input "Press Space to toggle row selection (unchecked)" at bounding box center [30, 208] width 5 height 5
checkbox input "true"
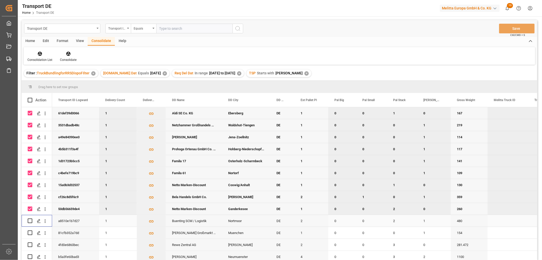
click at [31, 221] on input "Press Space to toggle row selection (unchecked)" at bounding box center [30, 220] width 5 height 5
checkbox input "true"
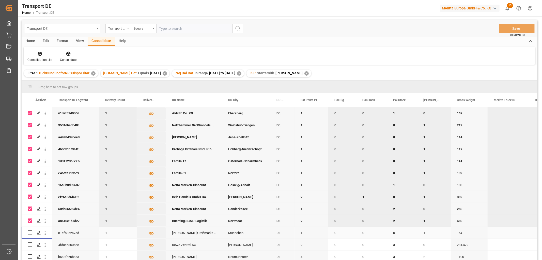
click at [30, 233] on input "Press Space to toggle row selection (unchecked)" at bounding box center [30, 232] width 5 height 5
checkbox input "true"
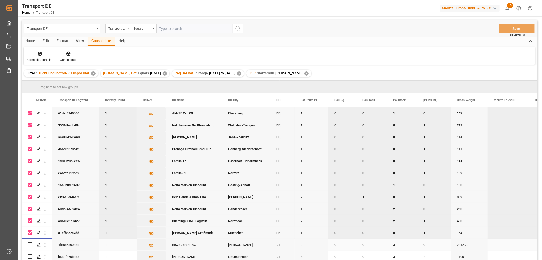
click at [29, 245] on input "Press Space to toggle row selection (unchecked)" at bounding box center [30, 244] width 5 height 5
checkbox input "true"
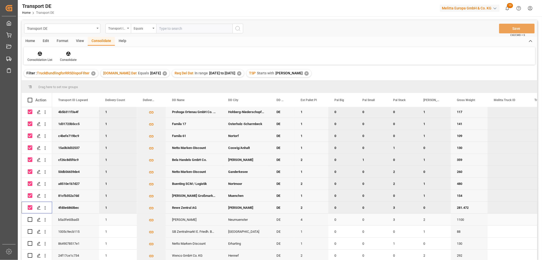
scroll to position [56, 0]
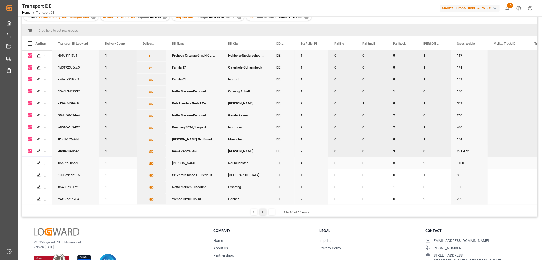
click at [31, 161] on input "Press Space to toggle row selection (unchecked)" at bounding box center [30, 162] width 5 height 5
checkbox input "true"
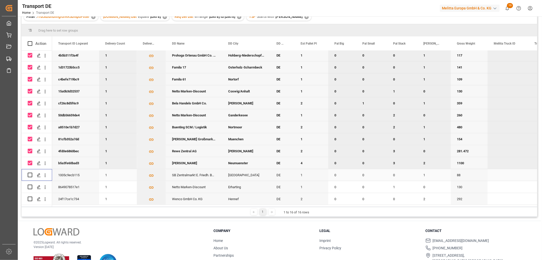
click at [29, 172] on input "Press Space to toggle row selection (unchecked)" at bounding box center [30, 174] width 5 height 5
checkbox input "true"
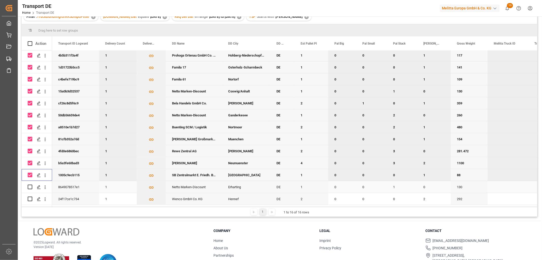
click at [30, 185] on input "Press Space to toggle row selection (unchecked)" at bounding box center [30, 186] width 5 height 5
checkbox input "true"
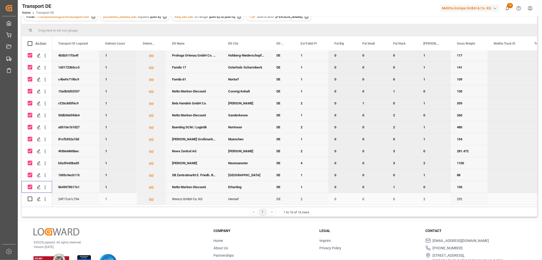
click at [30, 197] on input "Press Space to toggle row selection (unchecked)" at bounding box center [30, 198] width 5 height 5
checkbox input "true"
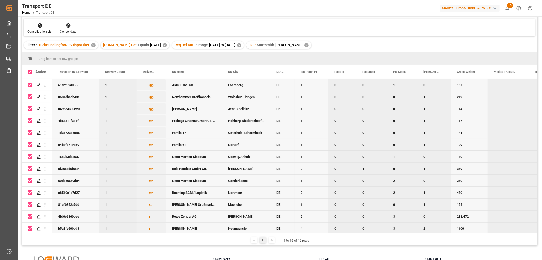
scroll to position [0, 0]
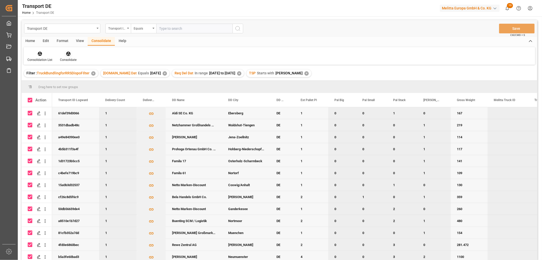
click at [68, 54] on icon at bounding box center [68, 54] width 4 height 4
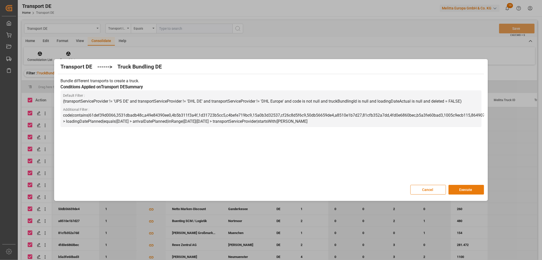
click at [469, 188] on button "Execute" at bounding box center [467, 190] width 36 height 10
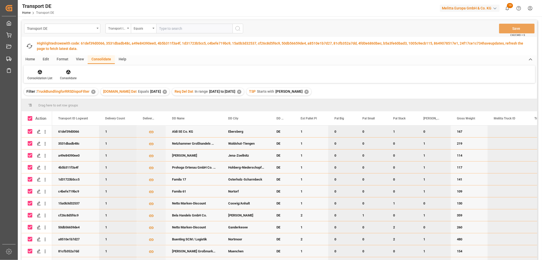
click at [31, 132] on input "Press Space to toggle row selection (checked)" at bounding box center [30, 131] width 5 height 5
checkbox input "false"
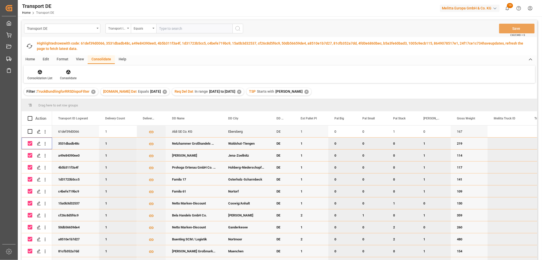
click at [32, 143] on input "Press Space to toggle row selection (checked)" at bounding box center [30, 143] width 5 height 5
checkbox input "false"
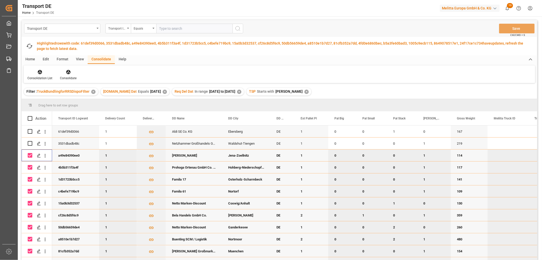
click at [29, 156] on input "Press Space to toggle row selection (checked)" at bounding box center [30, 155] width 5 height 5
checkbox input "false"
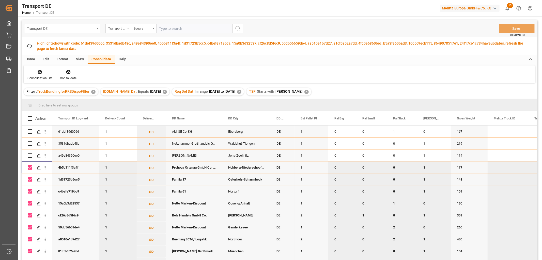
click at [31, 167] on input "Press Space to toggle row selection (checked)" at bounding box center [30, 167] width 5 height 5
checkbox input "false"
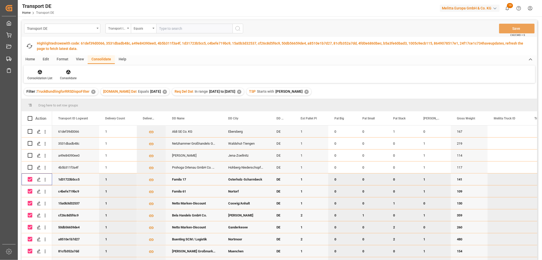
click at [29, 178] on input "Press Space to toggle row selection (checked)" at bounding box center [30, 179] width 5 height 5
checkbox input "false"
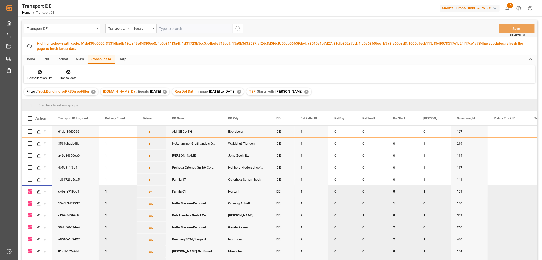
click at [29, 190] on input "Press Space to toggle row selection (checked)" at bounding box center [30, 191] width 5 height 5
checkbox input "false"
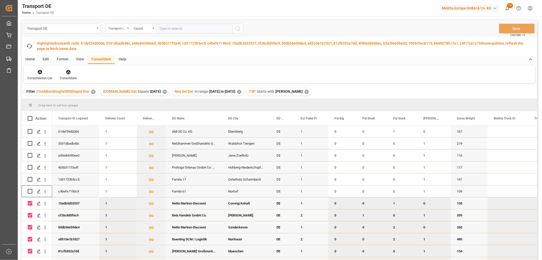
click at [29, 202] on input "Press Space to toggle row selection (checked)" at bounding box center [30, 203] width 5 height 5
checkbox input "false"
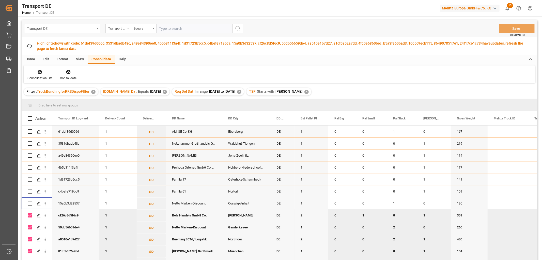
click at [29, 214] on input "Press Space to toggle row selection (checked)" at bounding box center [30, 215] width 5 height 5
checkbox input "false"
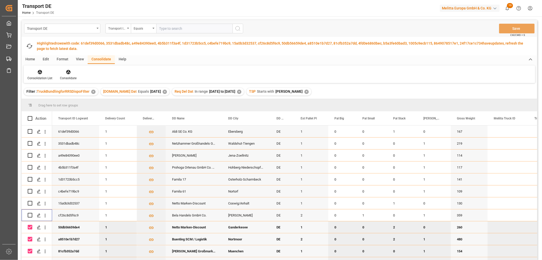
click at [29, 225] on input "Press Space to toggle row selection (checked)" at bounding box center [30, 227] width 5 height 5
checkbox input "false"
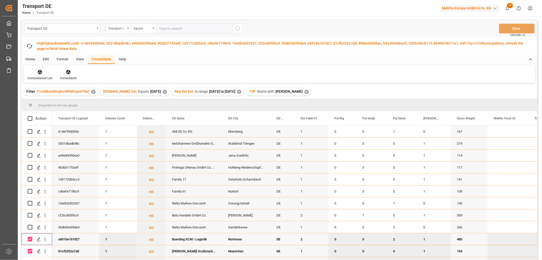
click at [31, 238] on input "Press Space to toggle row selection (checked)" at bounding box center [30, 238] width 5 height 5
checkbox input "false"
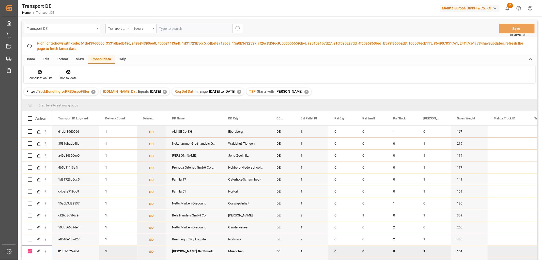
click at [29, 250] on input "Press Space to toggle row selection (checked)" at bounding box center [30, 250] width 5 height 5
checkbox input "false"
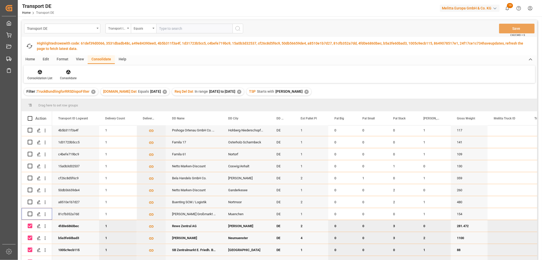
scroll to position [85, 0]
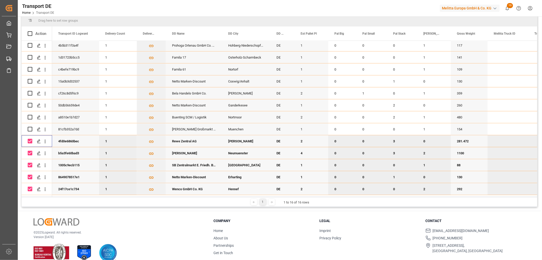
click at [29, 139] on input "Press Space to toggle row selection (checked)" at bounding box center [30, 141] width 5 height 5
checkbox input "false"
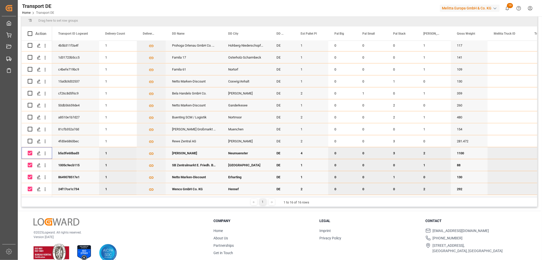
click at [29, 151] on input "Press Space to toggle row selection (checked)" at bounding box center [30, 153] width 5 height 5
checkbox input "false"
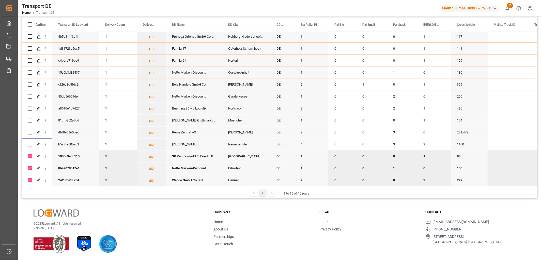
scroll to position [66, 0]
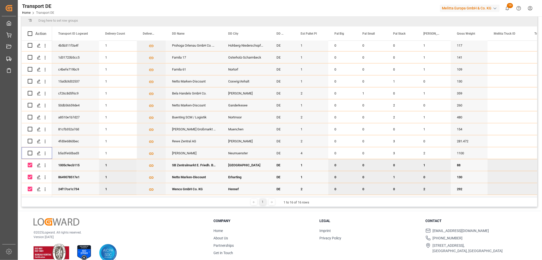
click at [31, 163] on input "Press Space to toggle row selection (checked)" at bounding box center [30, 164] width 5 height 5
checkbox input "false"
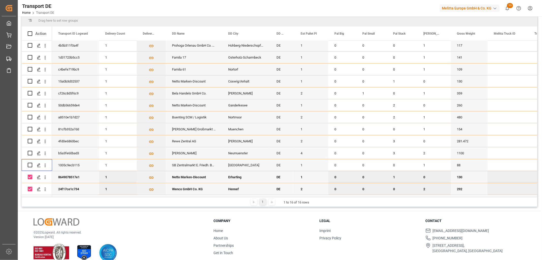
click at [29, 174] on input "Press Space to toggle row selection (checked)" at bounding box center [30, 176] width 5 height 5
checkbox input "false"
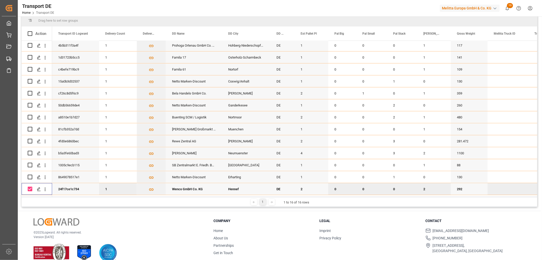
click at [29, 187] on input "Press Space to toggle row selection (checked)" at bounding box center [30, 188] width 5 height 5
checkbox input "false"
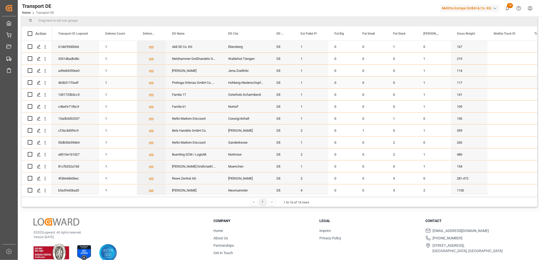
scroll to position [0, 0]
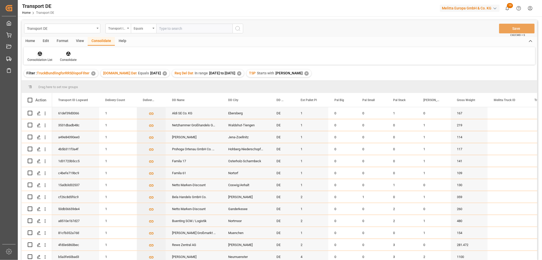
click at [39, 53] on icon at bounding box center [39, 53] width 5 height 5
click at [48, 83] on div "Transport DE Transport ID Logward Equals Save Ctrl/CMD + S Home Edit Format Vie…" at bounding box center [280, 146] width 516 height 253
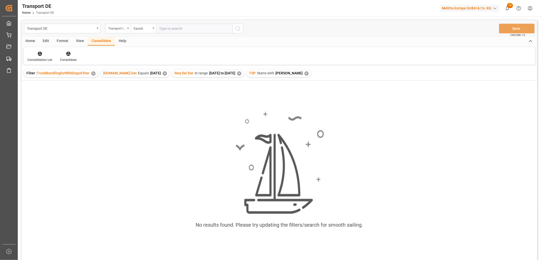
click at [300, 74] on div "TSP Starts with Hartmann ✕" at bounding box center [279, 73] width 65 height 8
click at [305, 74] on div "✕" at bounding box center [307, 73] width 4 height 4
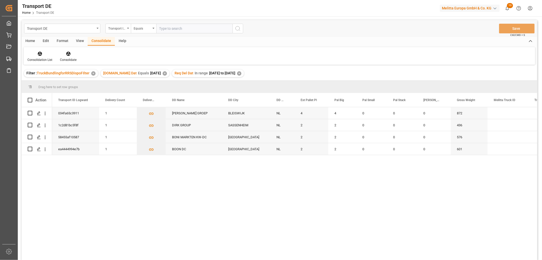
click at [241, 74] on div "✕" at bounding box center [239, 73] width 4 height 4
click at [163, 74] on div "✕" at bounding box center [165, 73] width 4 height 4
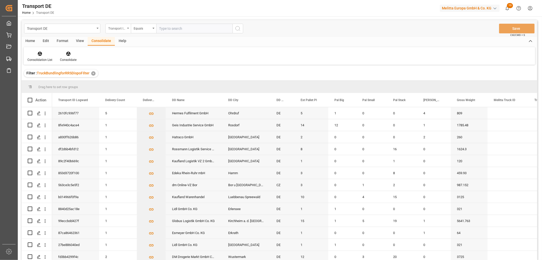
click at [121, 28] on div "Transport ID Logward" at bounding box center [116, 28] width 17 height 6
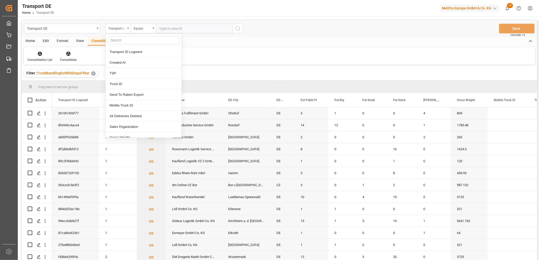
click at [121, 39] on input "text" at bounding box center [144, 40] width 72 height 8
type input "req"
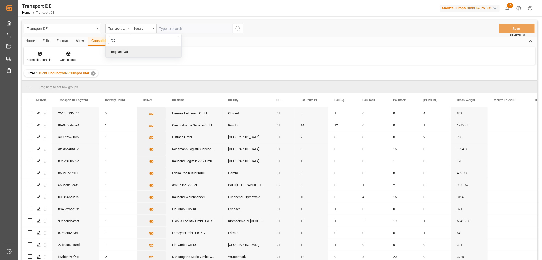
click at [125, 52] on div "Req Del Dat" at bounding box center [144, 52] width 76 height 11
click at [143, 29] on div "Equals" at bounding box center [142, 28] width 17 height 6
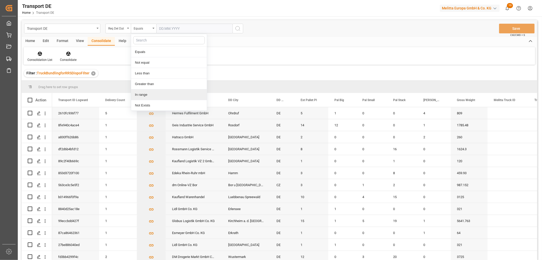
click at [145, 95] on div "In range" at bounding box center [169, 94] width 76 height 11
click at [162, 26] on input "text" at bounding box center [175, 29] width 38 height 10
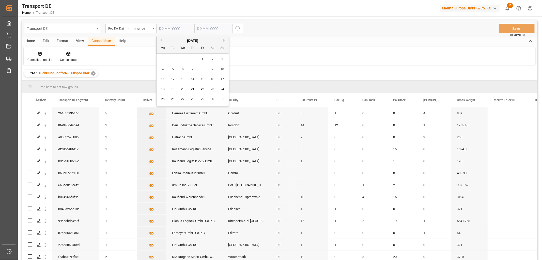
click at [164, 60] on div "28 29 30 31 1 2 3" at bounding box center [192, 59] width 69 height 10
click at [202, 59] on span "1" at bounding box center [203, 59] width 2 height 4
type input "01.08.2025"
click at [201, 28] on input "text" at bounding box center [214, 29] width 38 height 10
click at [202, 58] on div "28 29 30 31 1 2 3" at bounding box center [230, 59] width 69 height 10
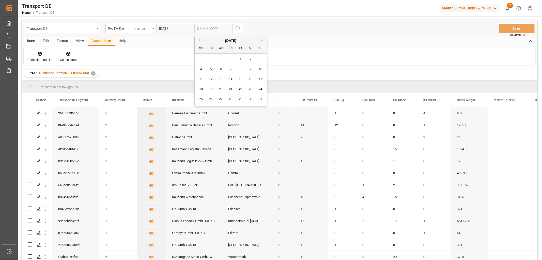
click at [212, 99] on span "26" at bounding box center [210, 99] width 3 height 4
type input "26.08.2025"
click at [237, 29] on icon "search button" at bounding box center [238, 28] width 6 height 6
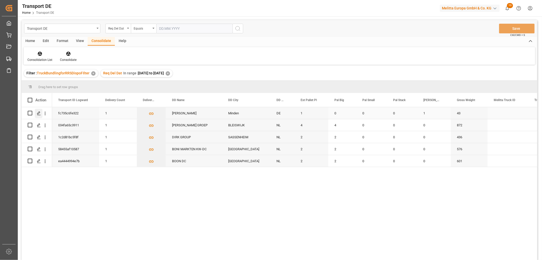
click at [38, 113] on icon "Press SPACE to select this row." at bounding box center [39, 113] width 4 height 4
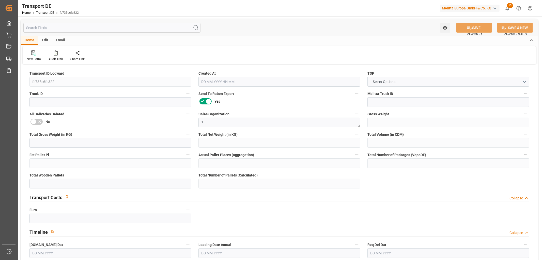
type input "43"
type input "18.519"
type input "18"
type input "181.44"
type input "1"
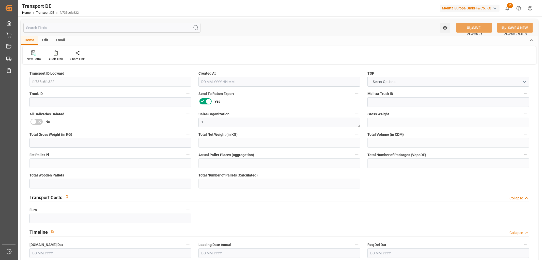
type input "0"
type input "1"
type input "0"
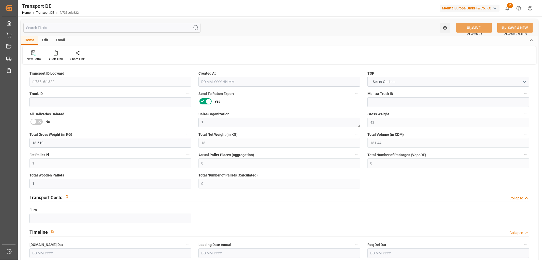
type input "32"
type input "0"
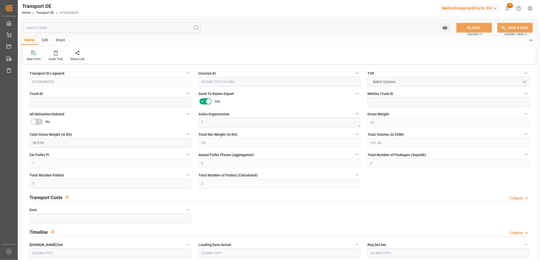
type input "0"
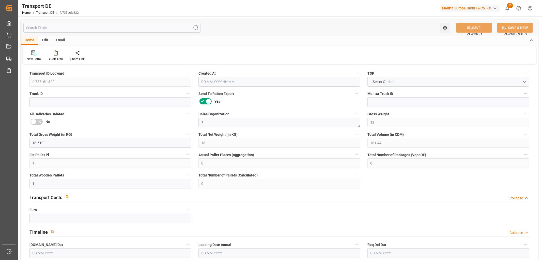
type input "0"
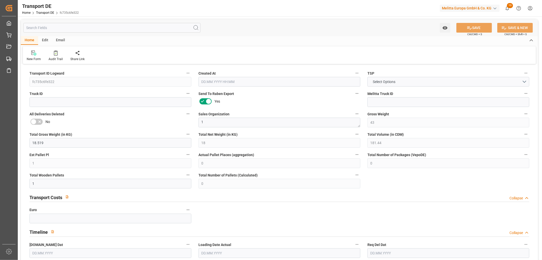
type input "0"
type input "1"
type input "0"
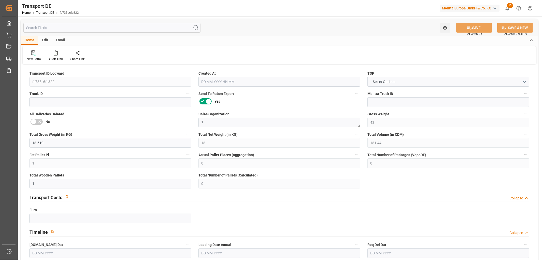
type input "0"
type input "3.039"
type input "0"
type input "21.08.2025 22:03"
type input "26.08.2025"
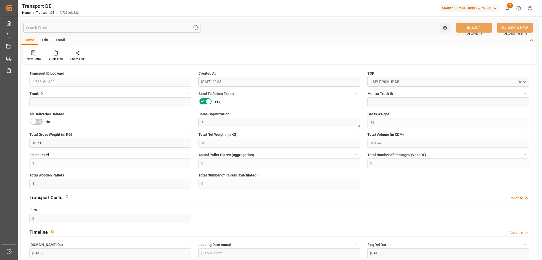
type input "26.08.2025"
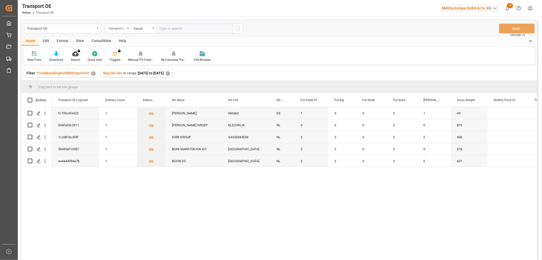
click at [170, 73] on div "✕" at bounding box center [168, 73] width 4 height 4
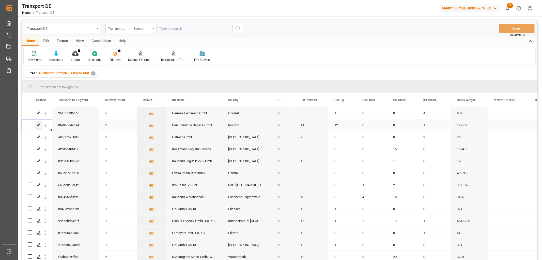
click at [38, 125] on icon "Press SPACE to select this row." at bounding box center [39, 125] width 4 height 4
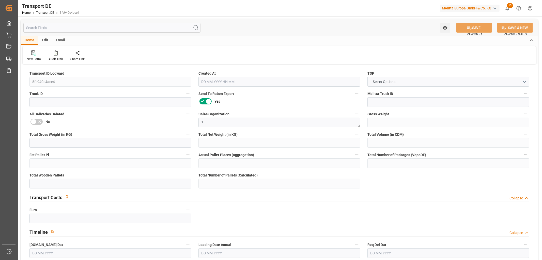
type input "1785.48"
type input "1431.9"
type input "985.05"
type input "20422.86"
type input "14"
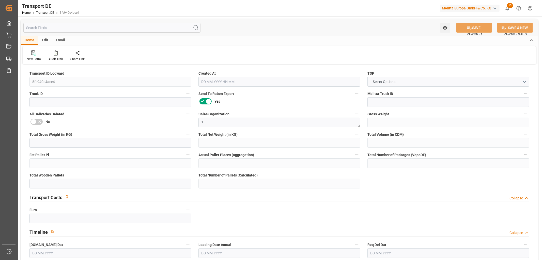
type input "0"
type input "14"
type input "0"
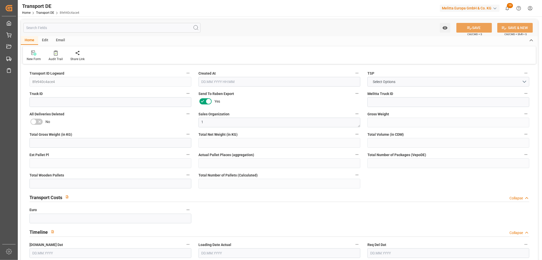
type input "37"
type input "0"
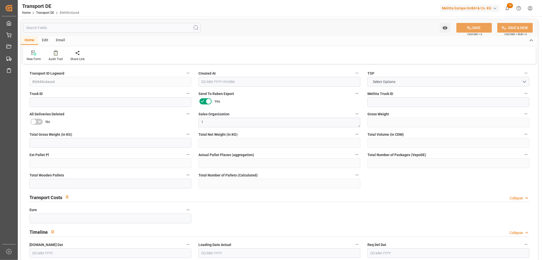
type input "0"
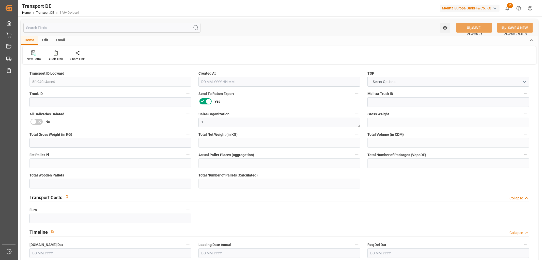
type input "0"
type input "12"
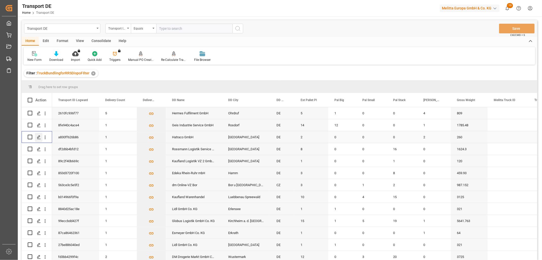
click at [39, 136] on icon "Press SPACE to select this row." at bounding box center [39, 137] width 4 height 4
click at [39, 114] on icon "Press SPACE to select this row." at bounding box center [39, 113] width 4 height 4
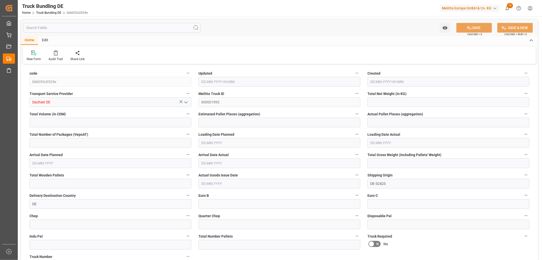
type input "36.083"
type input "368.717"
type input "1"
type input "0"
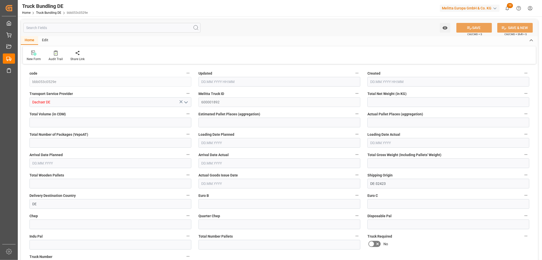
type input "69"
type input "1"
type input "0"
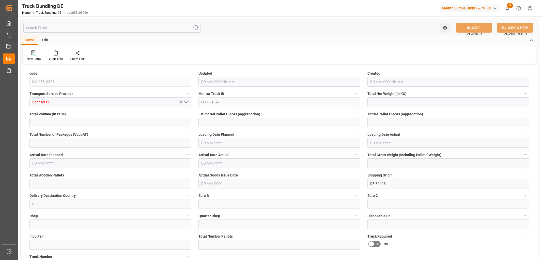
type input "0"
type input "22.08.2025 06:18"
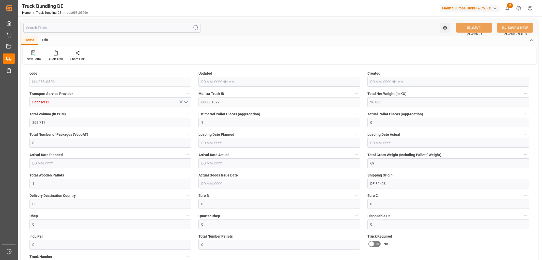
type input "22.08.2025 06:18"
type input "[DATE]"
type input "[DATE] 06:18"
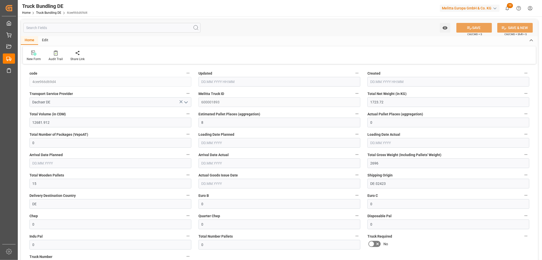
type input "[DATE] 06:18"
type input "[DATE]"
type input "1803.47"
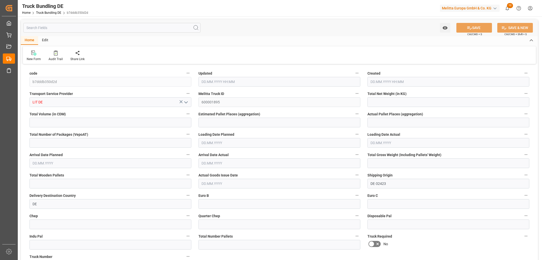
type input "13545.028"
type input "8"
type input "0"
type input "2823"
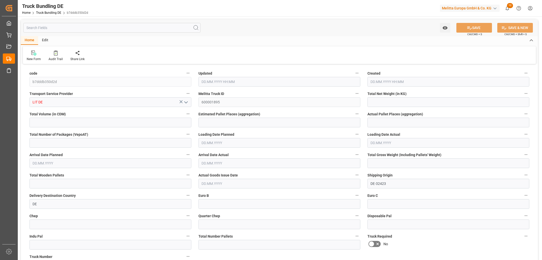
type input "16"
type input "0"
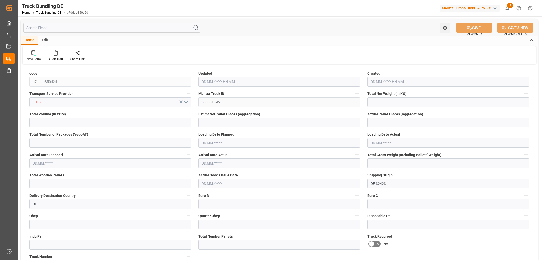
type input "0"
type input "22.08.2025 06:29"
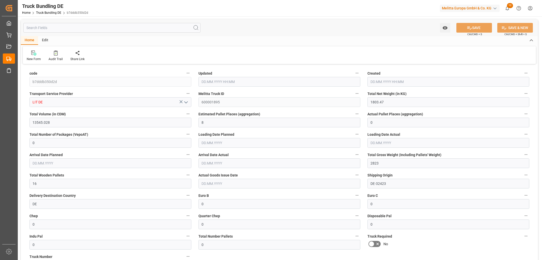
type input "[DATE]"
type input "[DATE] 06:31"
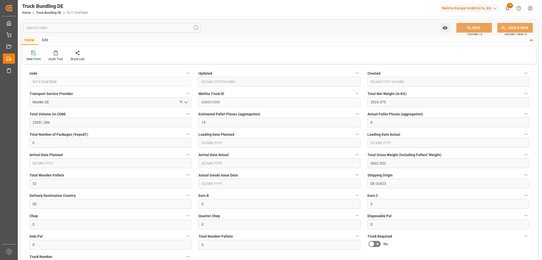
type input "[DATE]"
type input "27.08.2025"
type input "[DATE]"
type input "1529.472"
type input "16528.4"
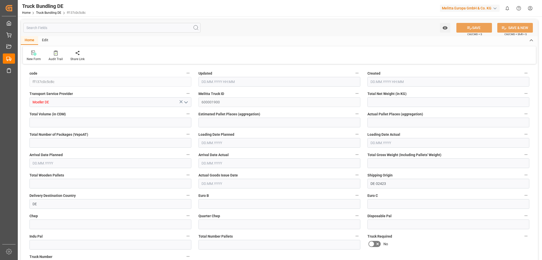
type input "10"
type input "0"
type input "2926"
type input "20"
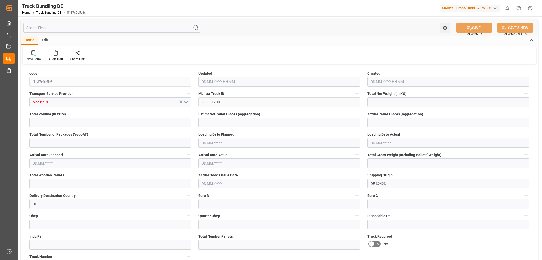
type input "0"
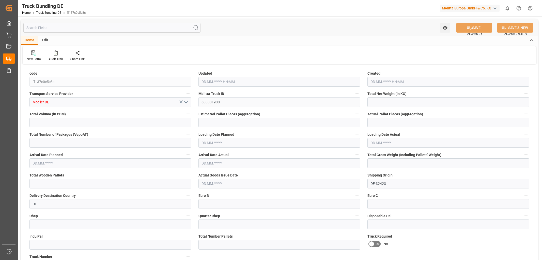
type input "0"
type input "22.08.2025 06:32"
type input "[DATE]"
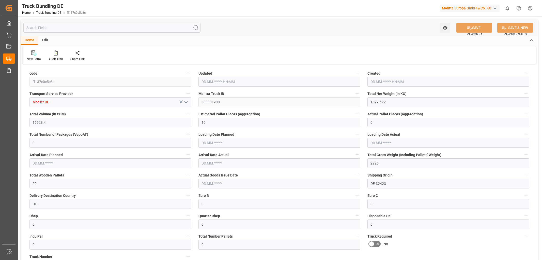
type input "[DATE]"
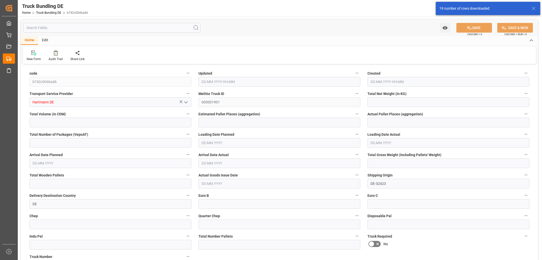
type input "3208.334"
type input "26470.926"
type input "16"
type input "0"
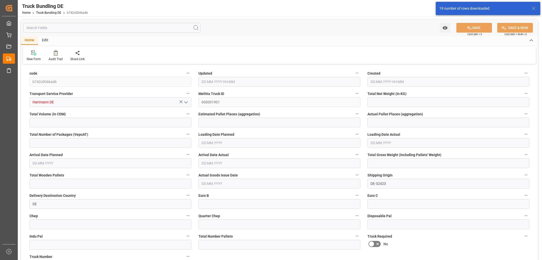
type input "4997.06"
type input "33"
type input "0"
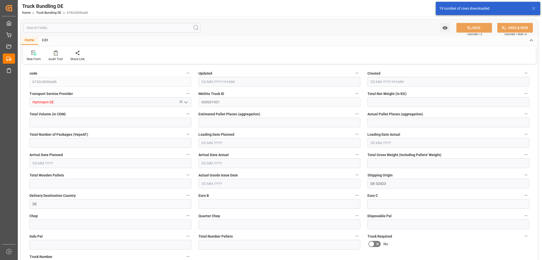
type input "0"
type input "[DATE] 06:34"
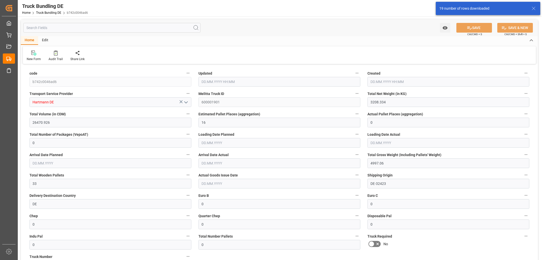
type input "[DATE] 06:34"
type input "[DATE]"
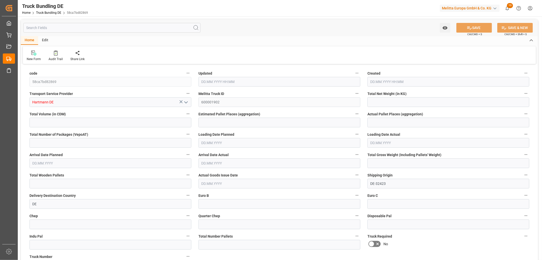
type input "556.92"
type input "11560.92"
type input "8"
type input "0"
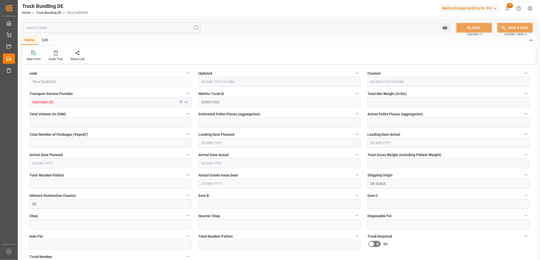
type input "1011.475"
type input "8"
type input "0"
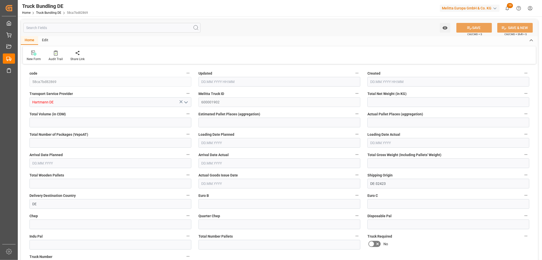
type input "0"
type input "22.08.2025 06:34"
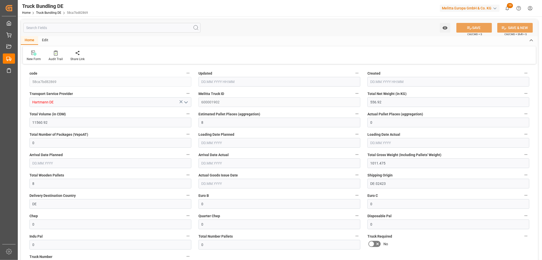
type input "22.08.2025 06:34"
type input "[DATE]"
type input "28.08.2025"
type input "[DATE]"
type input "[DATE] 06:36"
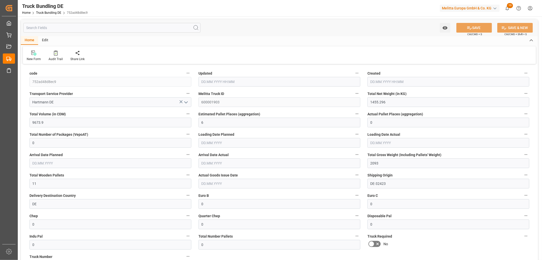
type input "[DATE] 06:36"
type input "[DATE]"
